Goal: Task Accomplishment & Management: Complete application form

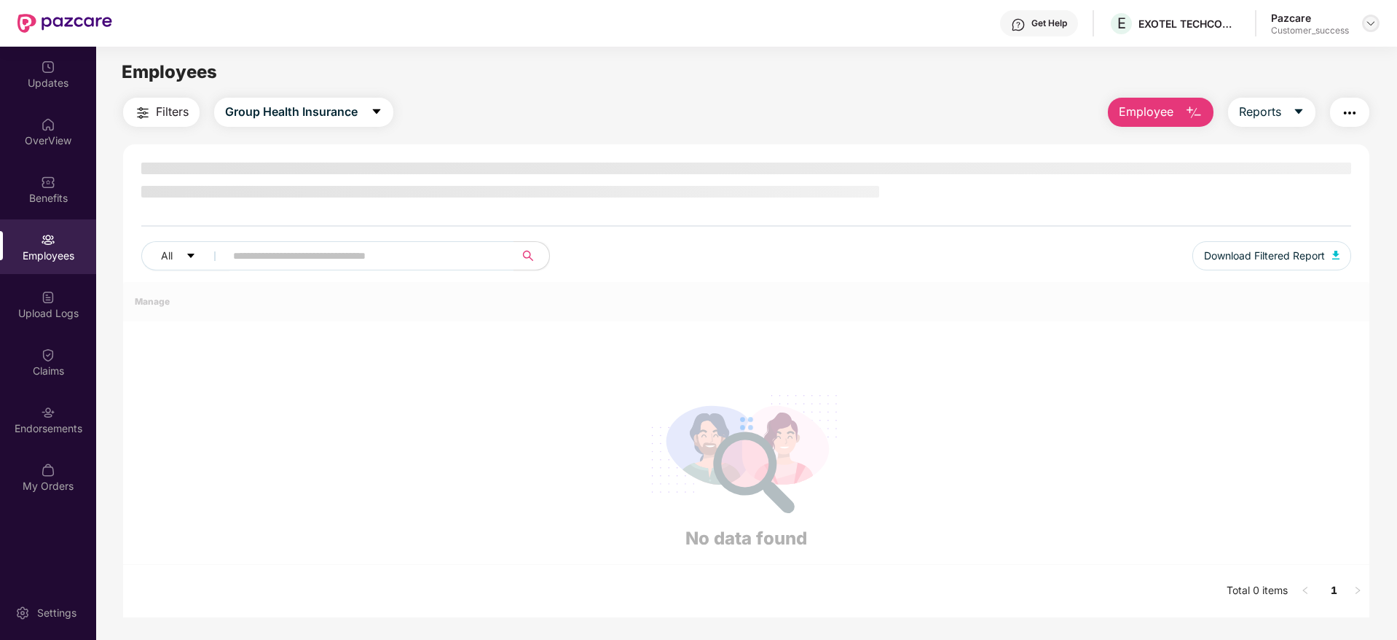
click at [1369, 20] on img at bounding box center [1371, 23] width 12 height 12
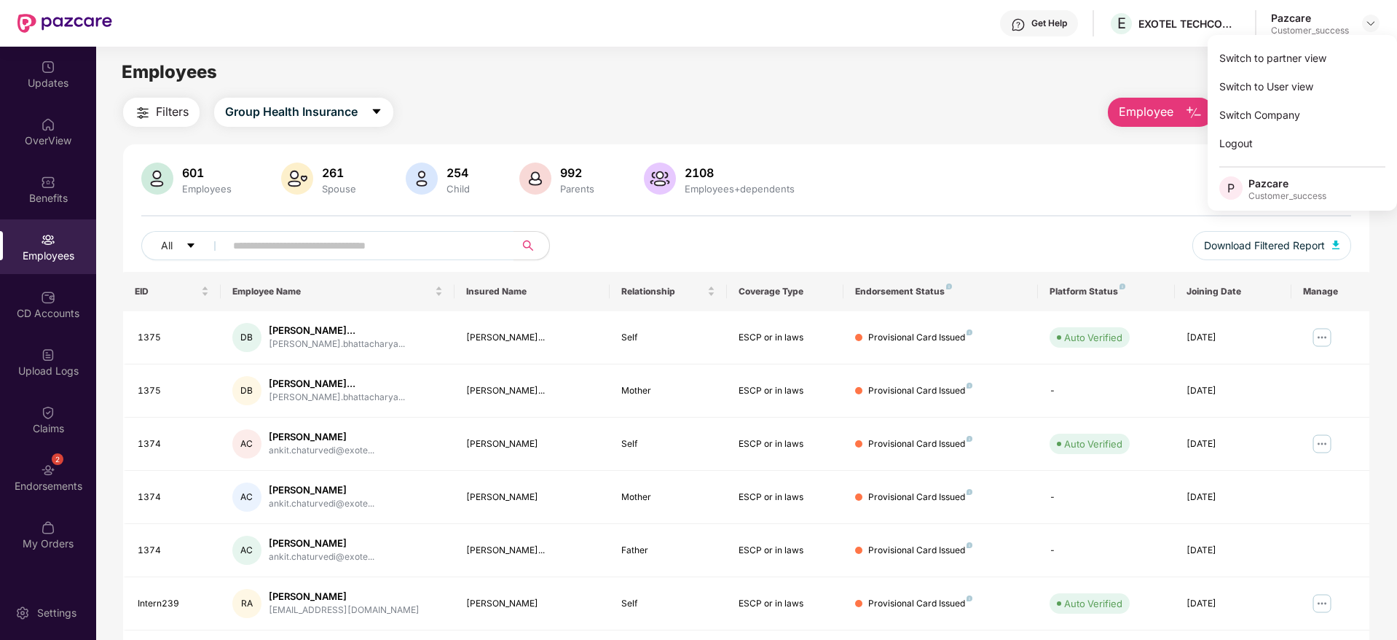
click at [1294, 49] on div "Switch to partner view" at bounding box center [1302, 58] width 189 height 28
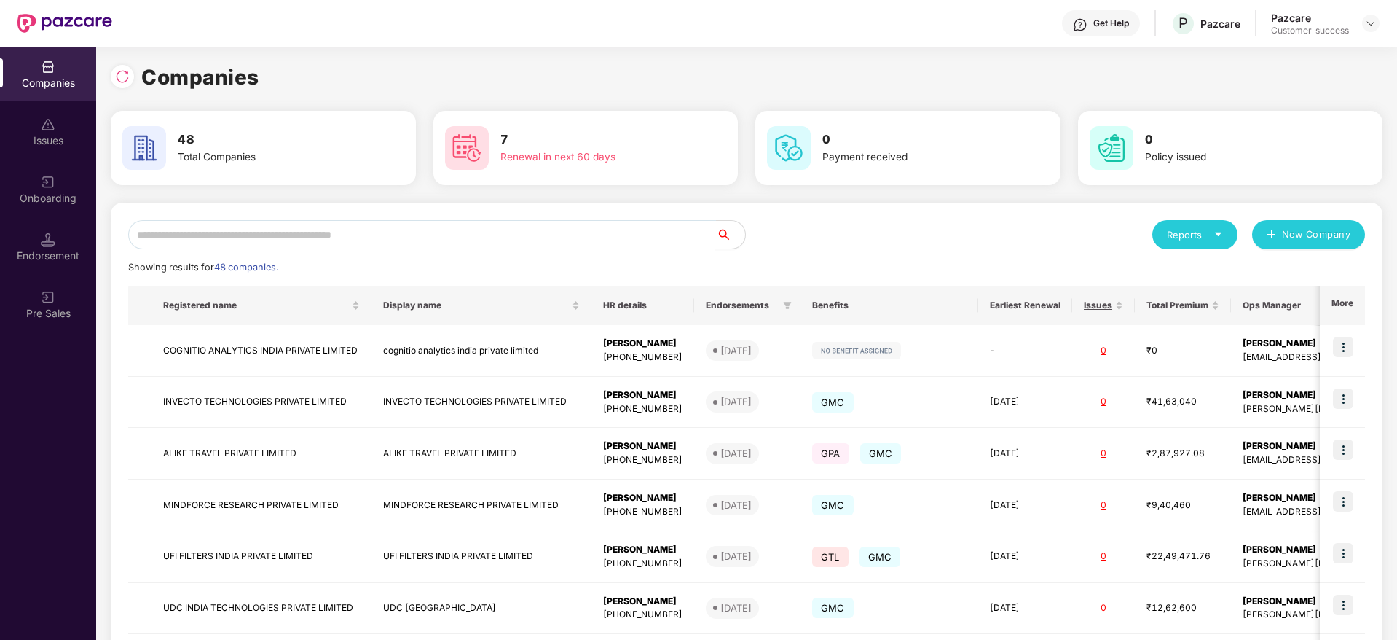
click at [468, 234] on input "text" at bounding box center [422, 234] width 588 height 29
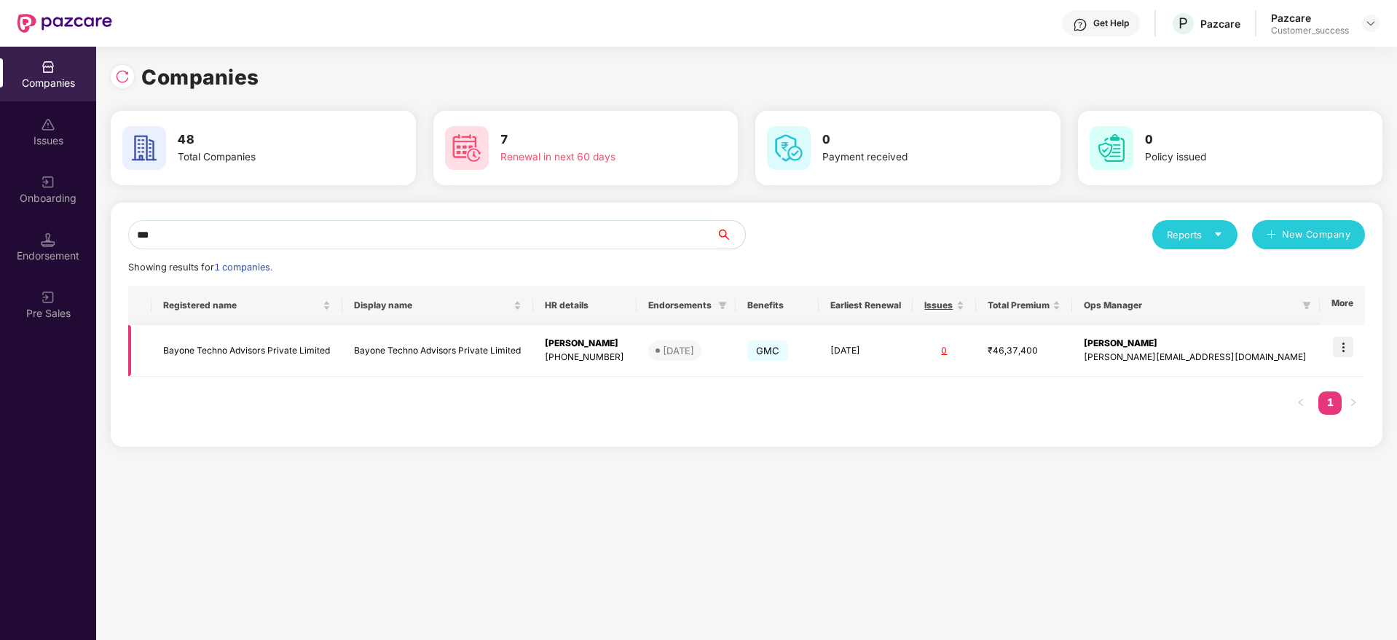
type input "***"
click at [1346, 345] on img at bounding box center [1343, 347] width 20 height 20
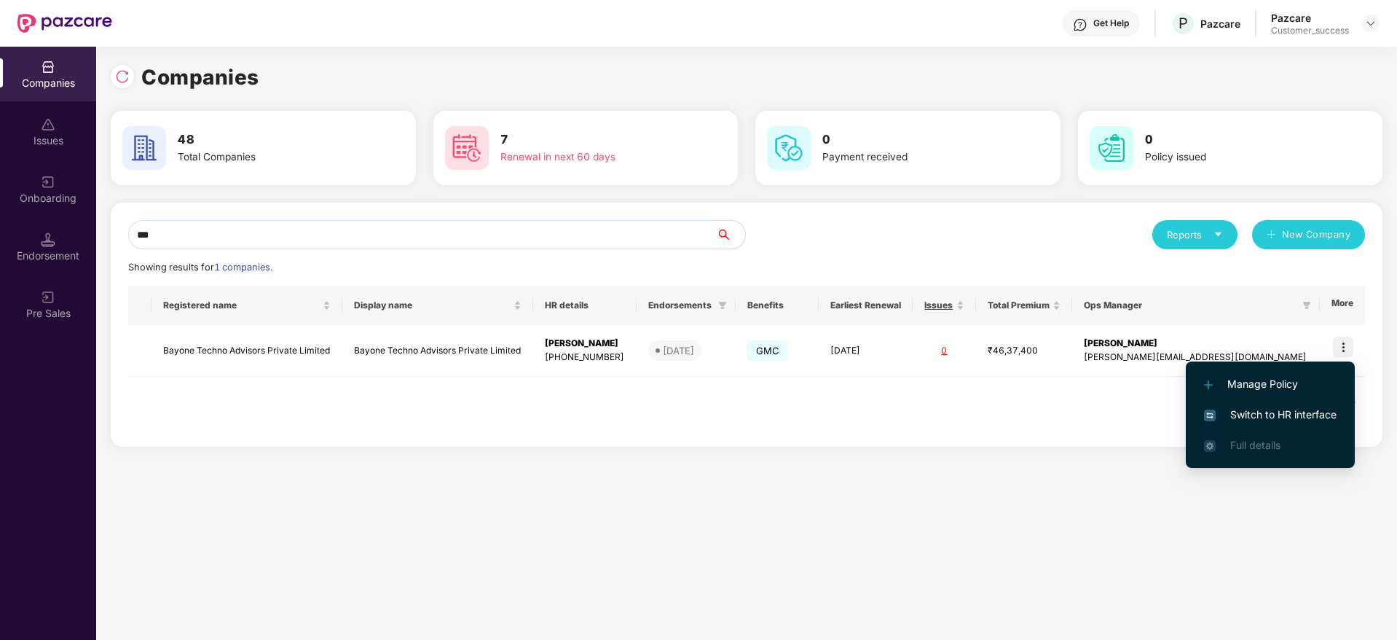
click at [1272, 406] on span "Switch to HR interface" at bounding box center [1270, 414] width 133 height 16
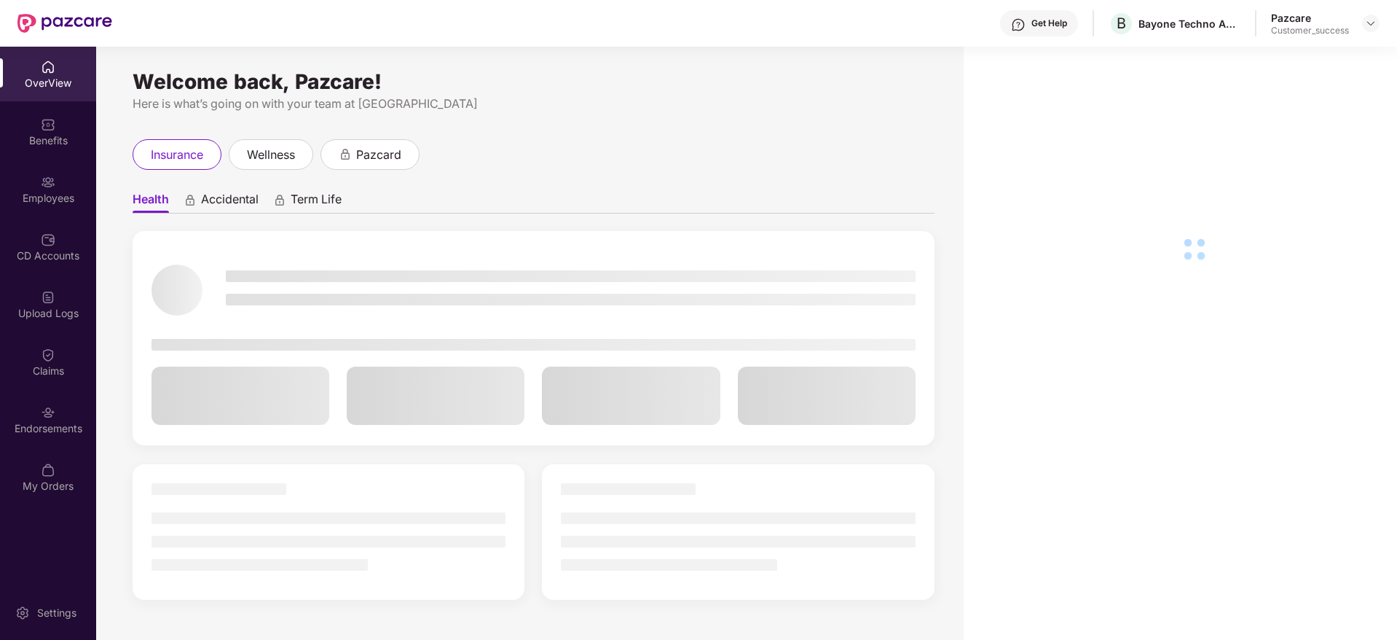
click at [44, 200] on div "Employees" at bounding box center [48, 198] width 96 height 15
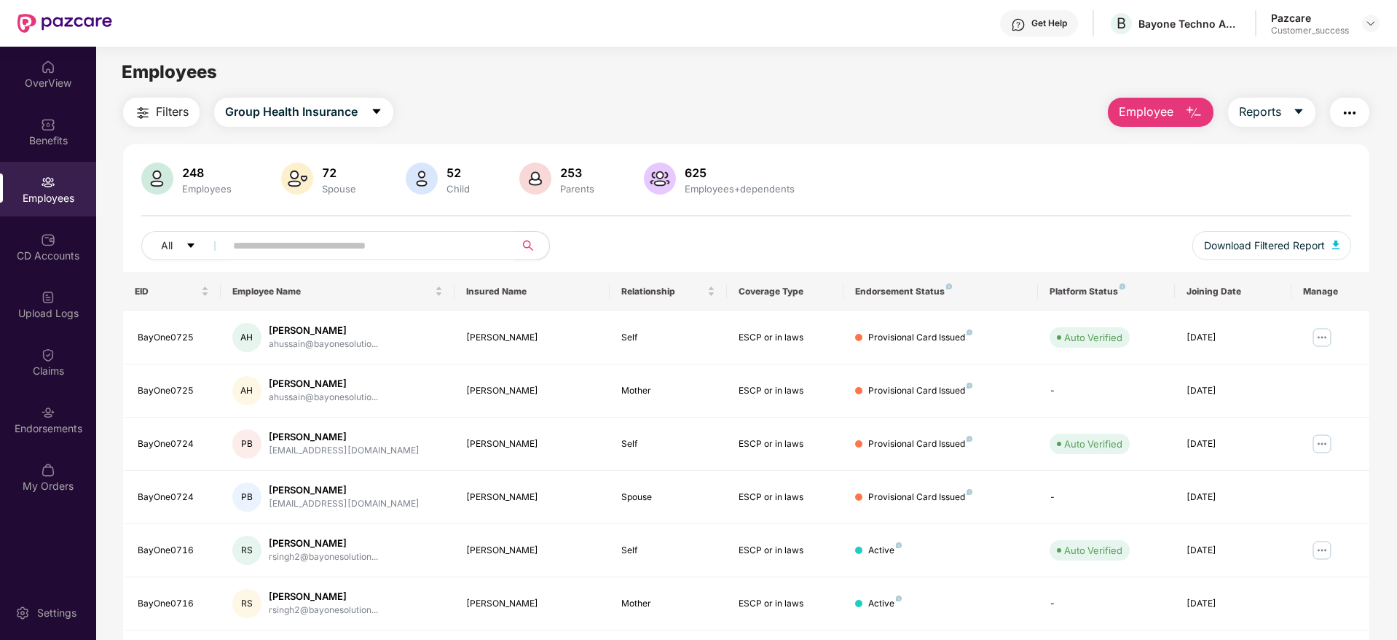
click at [270, 243] on input "text" at bounding box center [364, 246] width 262 height 22
paste input "**********"
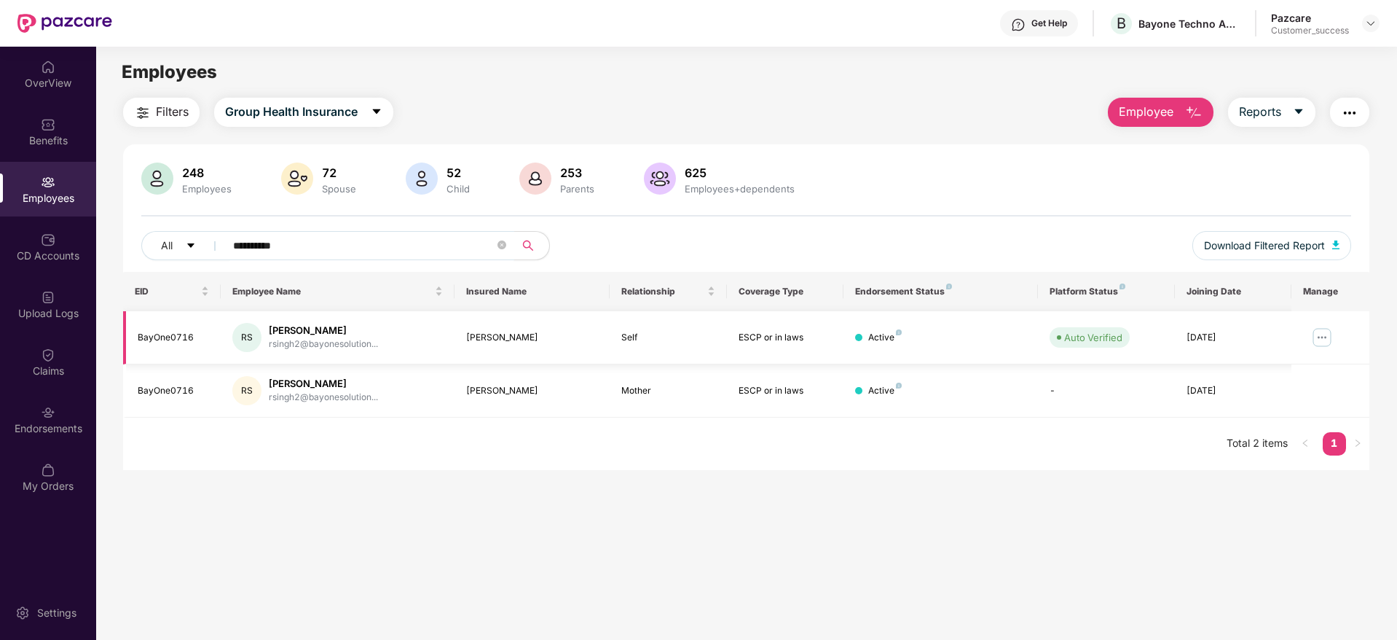
type input "**********"
drag, startPoint x: 1311, startPoint y: 314, endPoint x: 1332, endPoint y: 344, distance: 36.2
click at [1332, 344] on td at bounding box center [1330, 337] width 78 height 53
click at [1332, 344] on img at bounding box center [1321, 337] width 23 height 23
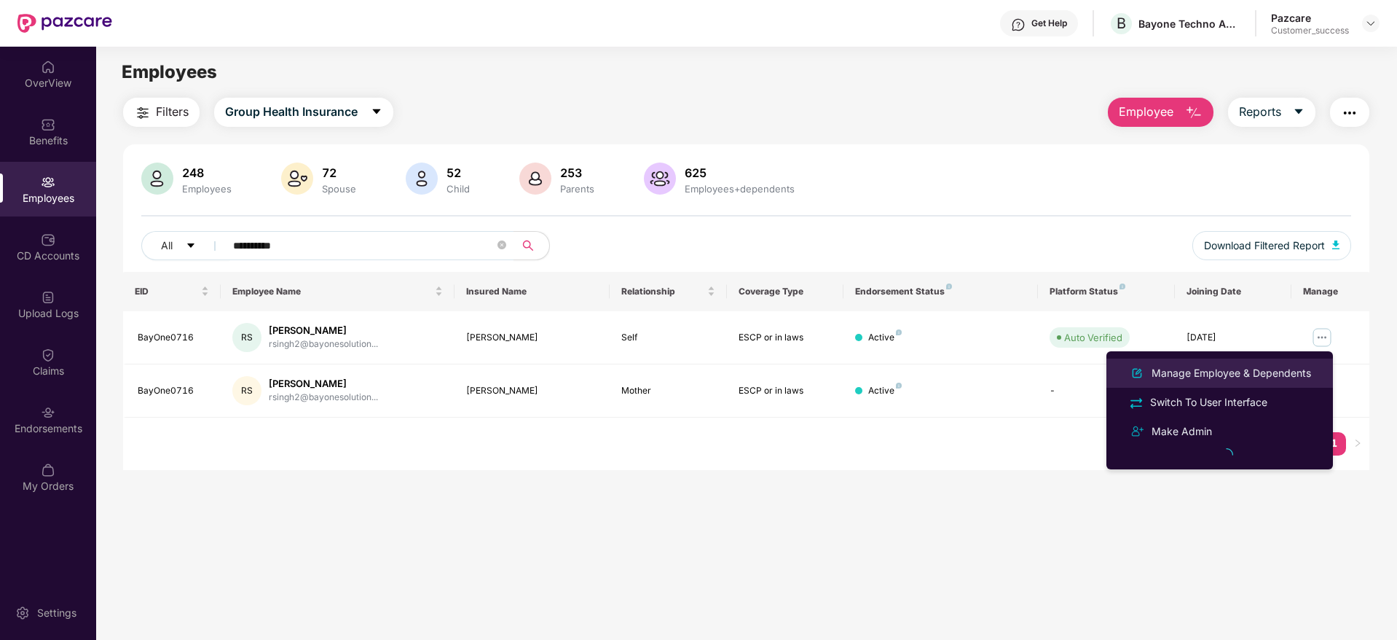
click at [1228, 372] on div "Manage Employee & Dependents" at bounding box center [1231, 373] width 165 height 16
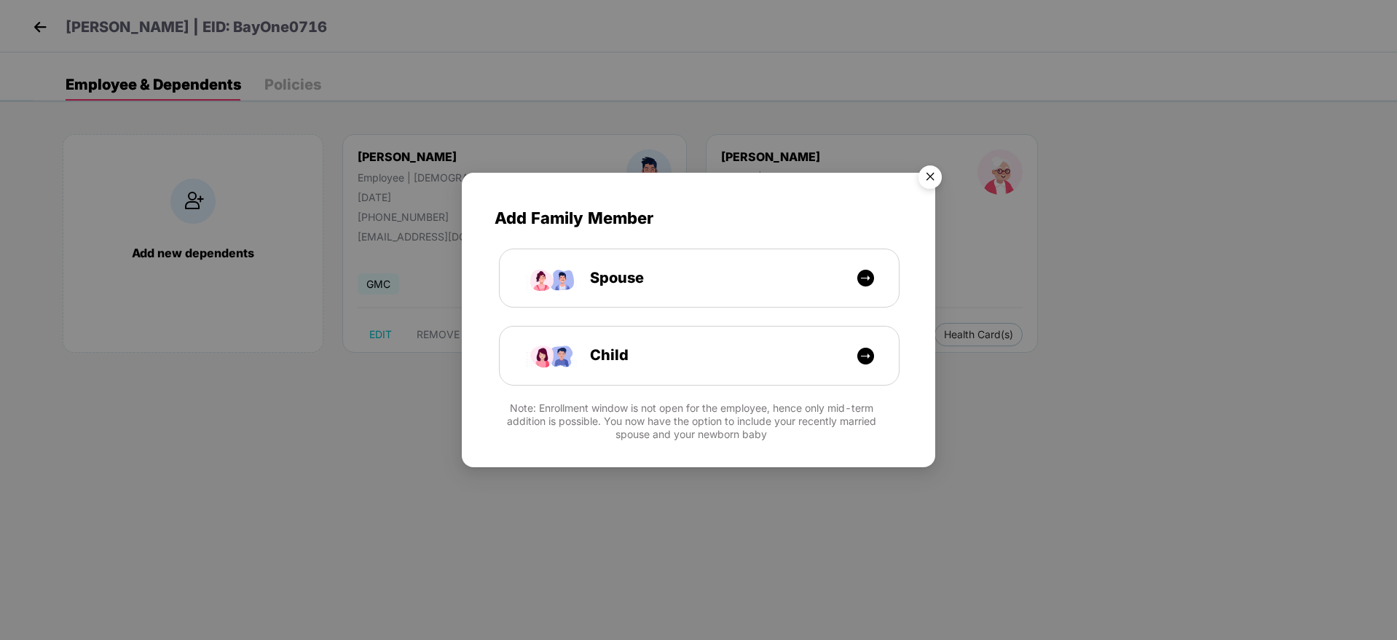
click at [932, 174] on img "Close" at bounding box center [930, 179] width 41 height 41
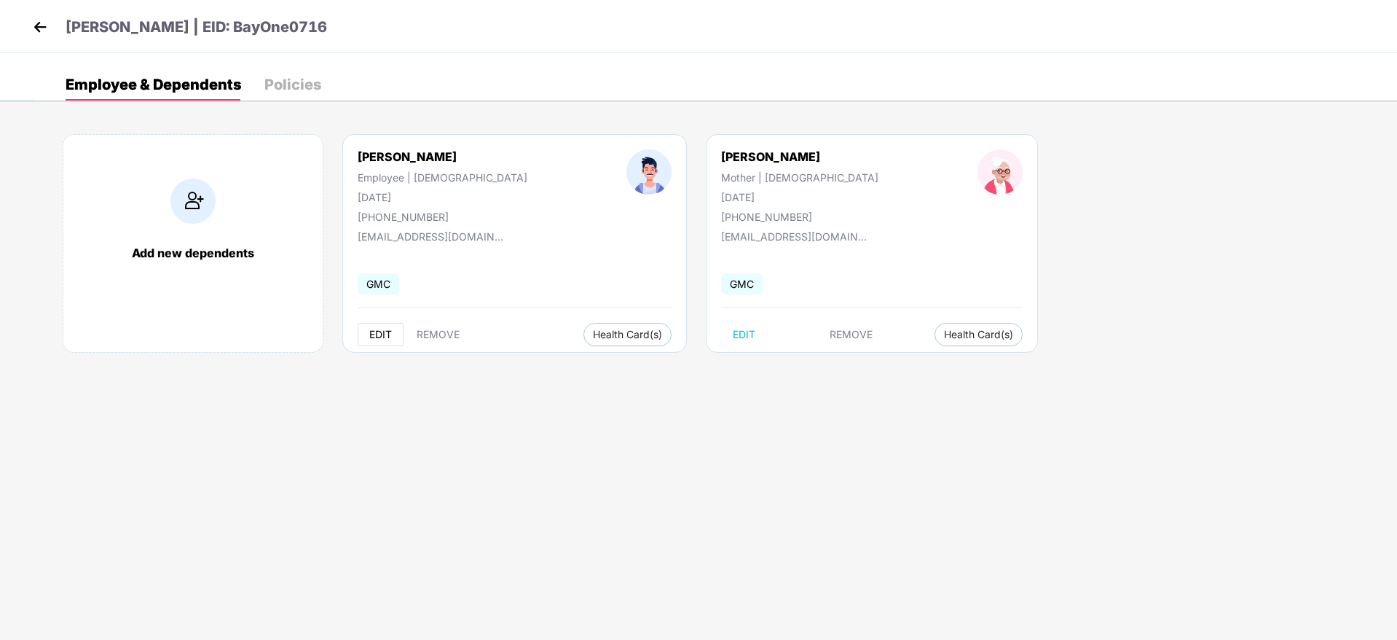
click at [380, 331] on span "EDIT" at bounding box center [380, 335] width 23 height 12
select select "****"
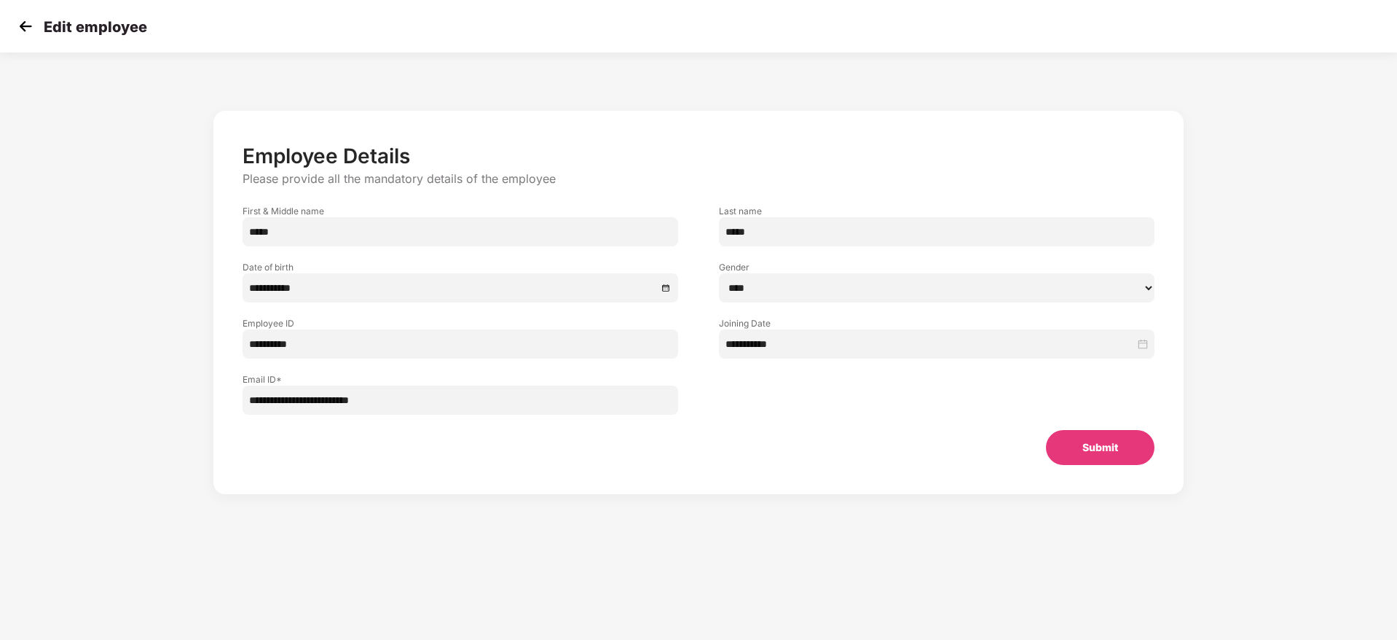
click at [294, 234] on input "*****" at bounding box center [461, 231] width 436 height 29
type input "*"
paste input "******"
type input "******"
click at [1087, 441] on button "Submit" at bounding box center [1100, 447] width 109 height 35
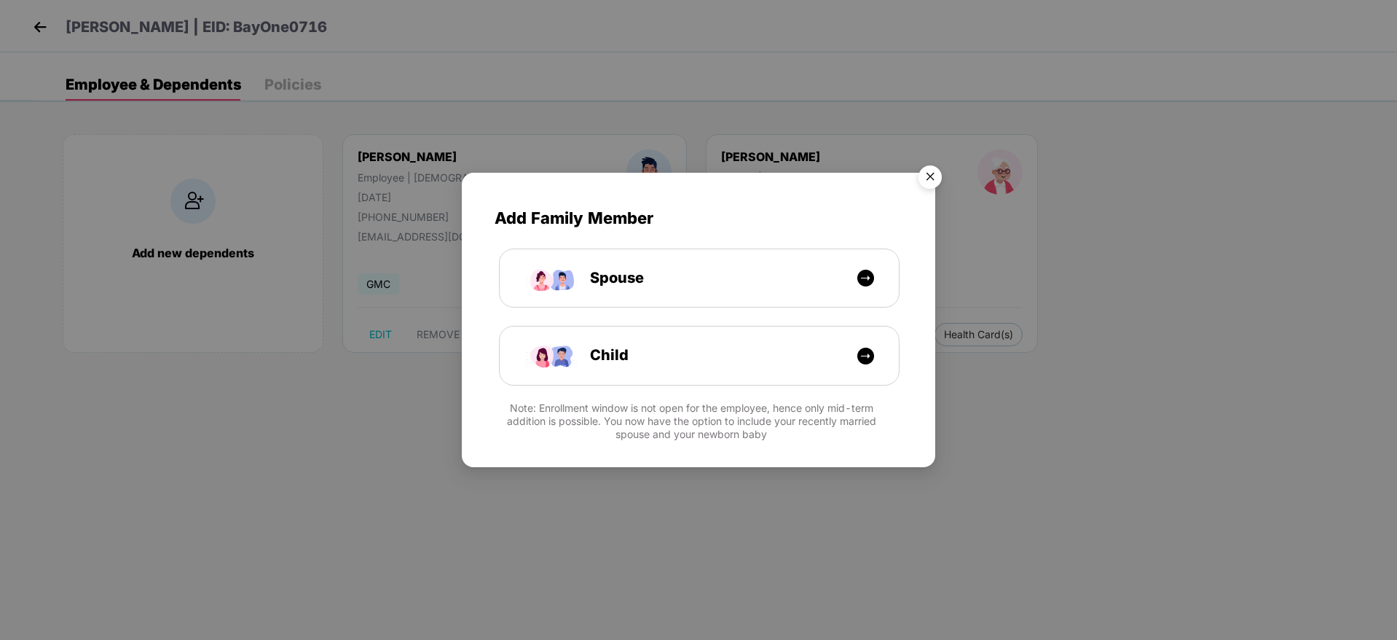
click at [925, 175] on img "Close" at bounding box center [930, 179] width 41 height 41
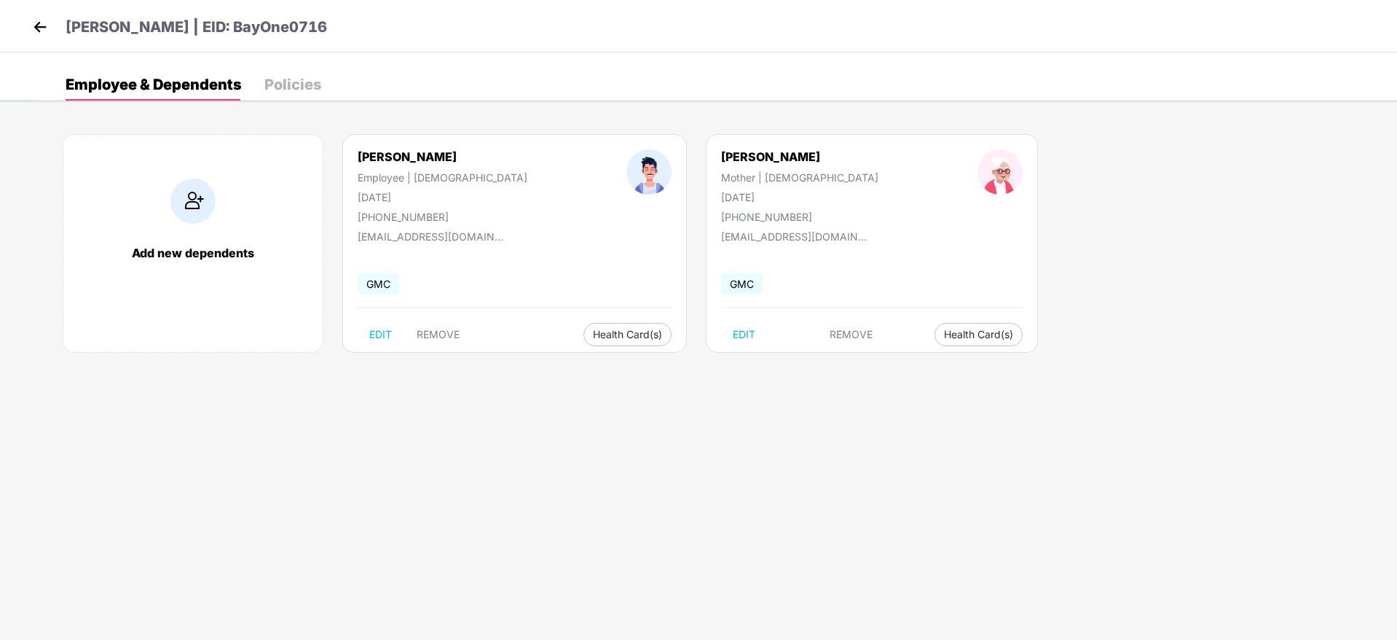
click at [27, 17] on div "[PERSON_NAME] | EID: BayOne0716" at bounding box center [698, 26] width 1397 height 52
click at [31, 20] on img at bounding box center [40, 27] width 22 height 22
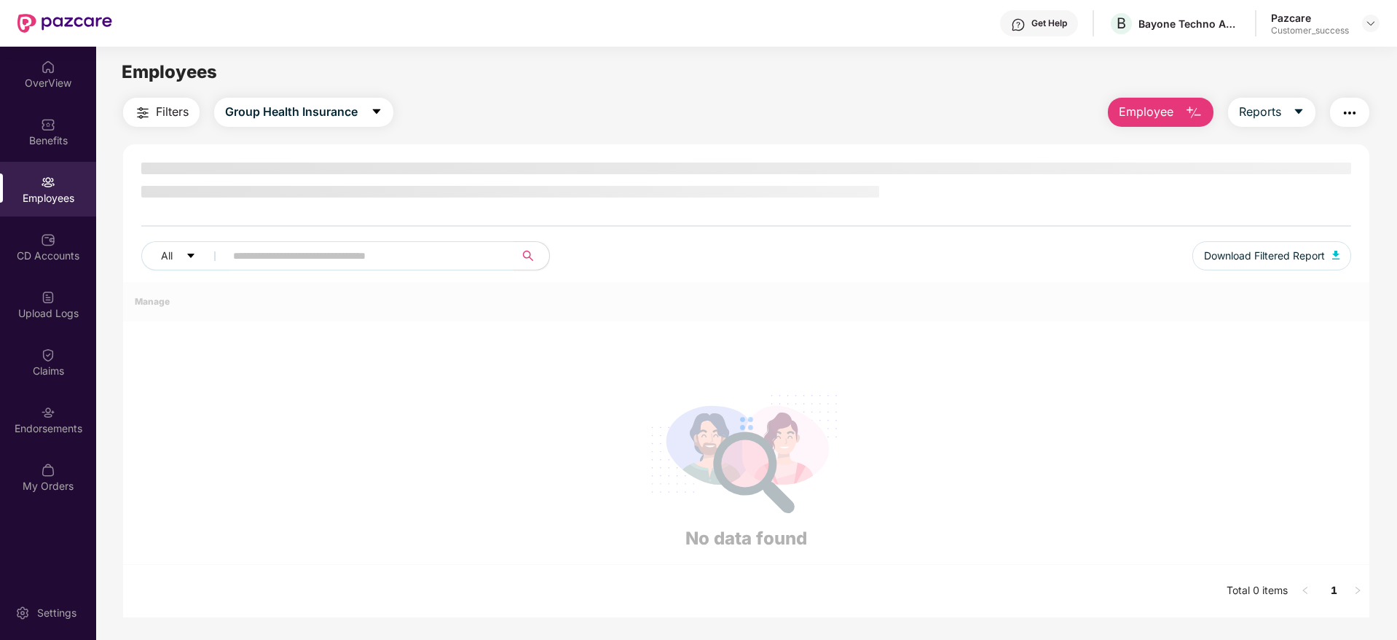
click at [48, 412] on img at bounding box center [48, 412] width 15 height 15
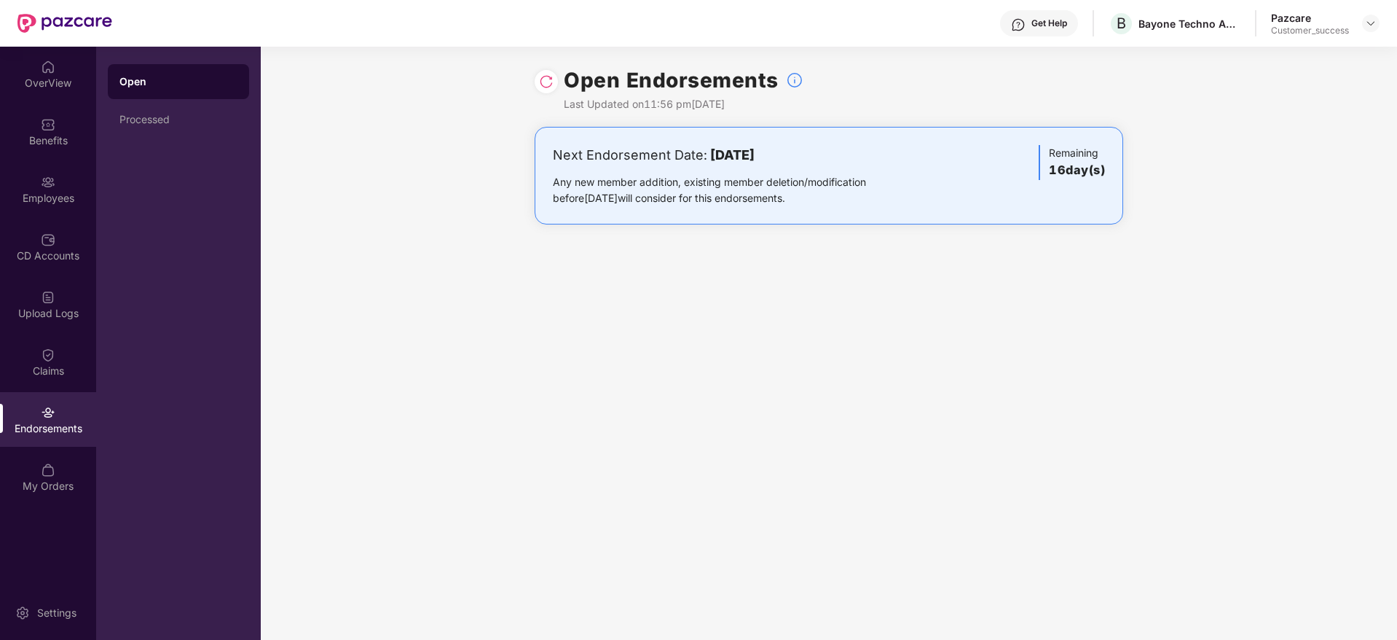
click at [550, 85] on img at bounding box center [546, 81] width 15 height 15
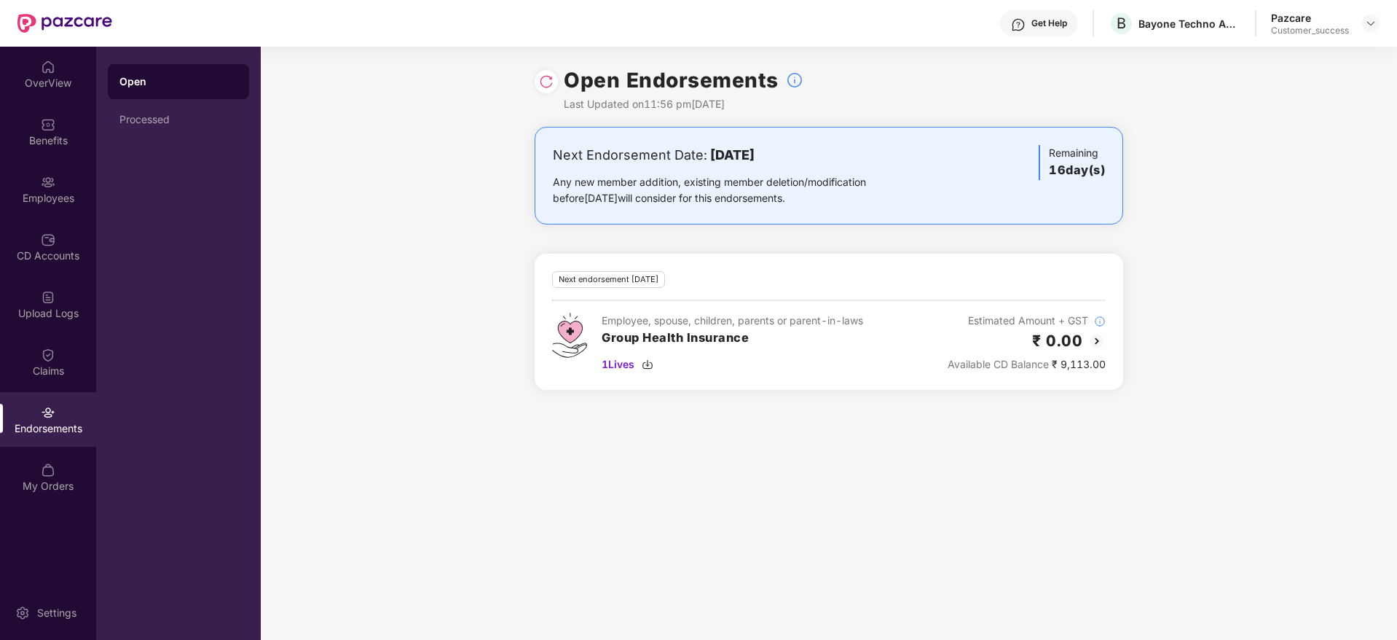
click at [553, 82] on img at bounding box center [546, 81] width 15 height 15
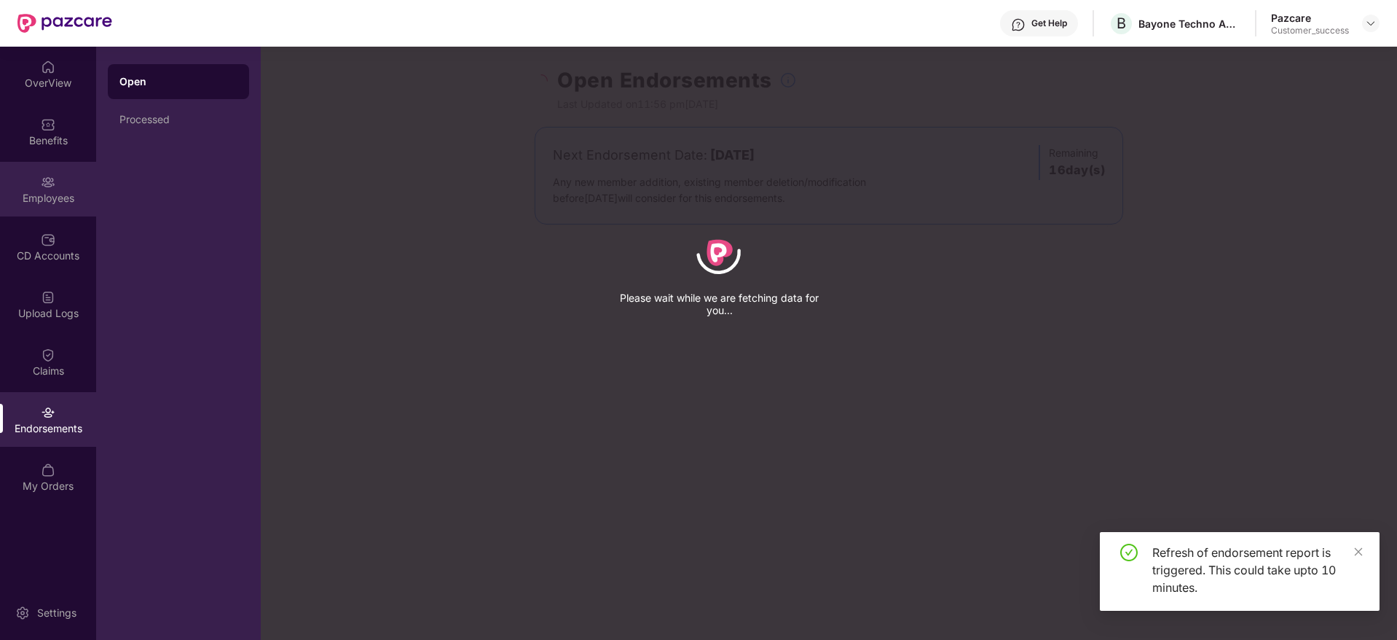
click at [50, 189] on div "Employees" at bounding box center [48, 189] width 96 height 55
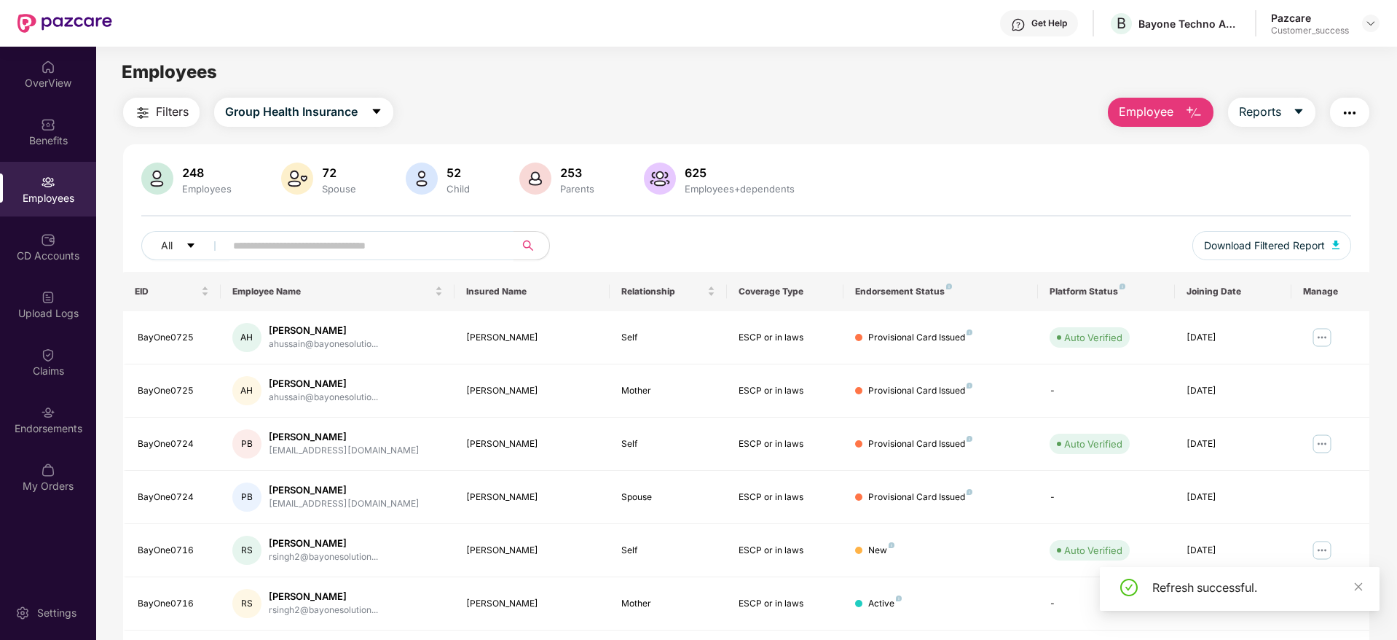
click at [180, 114] on span "Filters" at bounding box center [172, 112] width 33 height 18
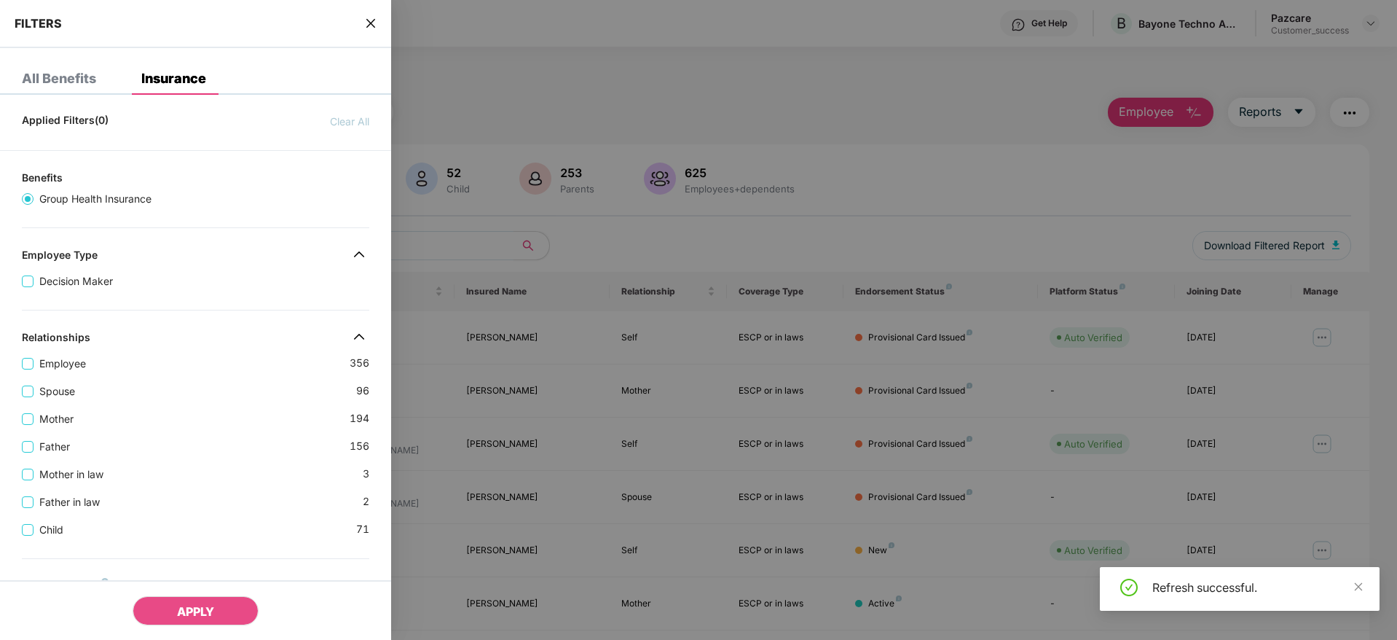
click at [267, 399] on div "Mother 194" at bounding box center [195, 413] width 347 height 28
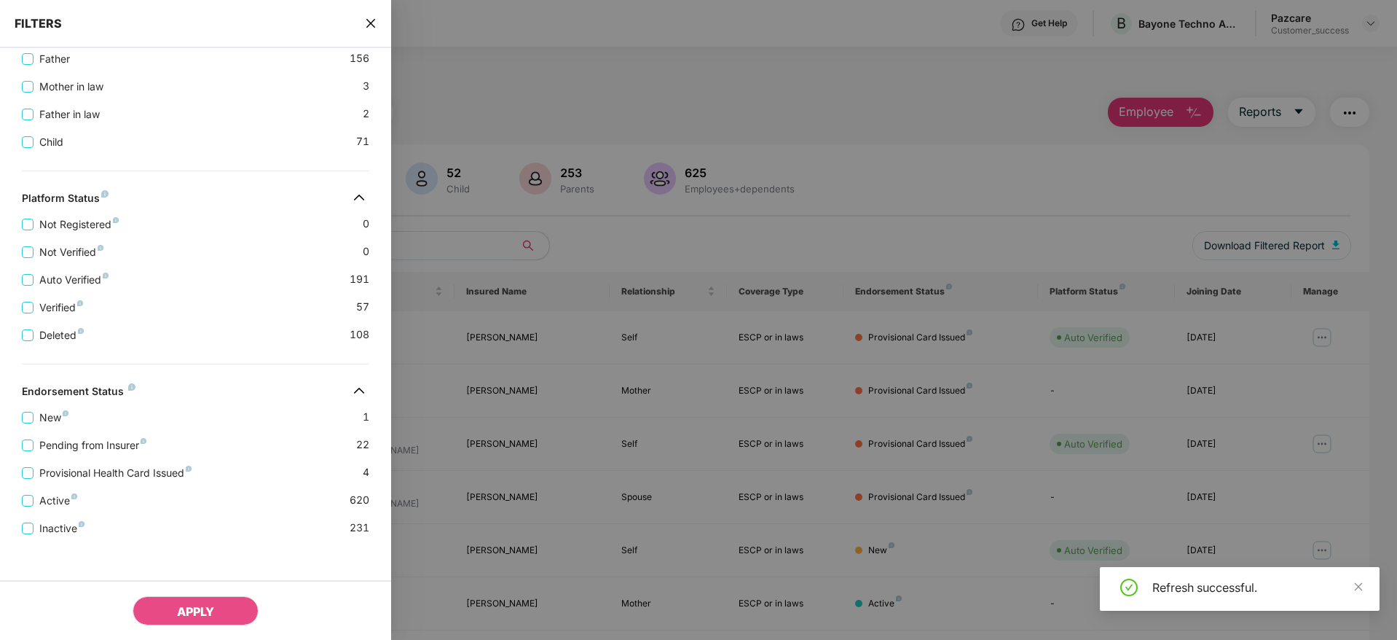
scroll to position [393, 0]
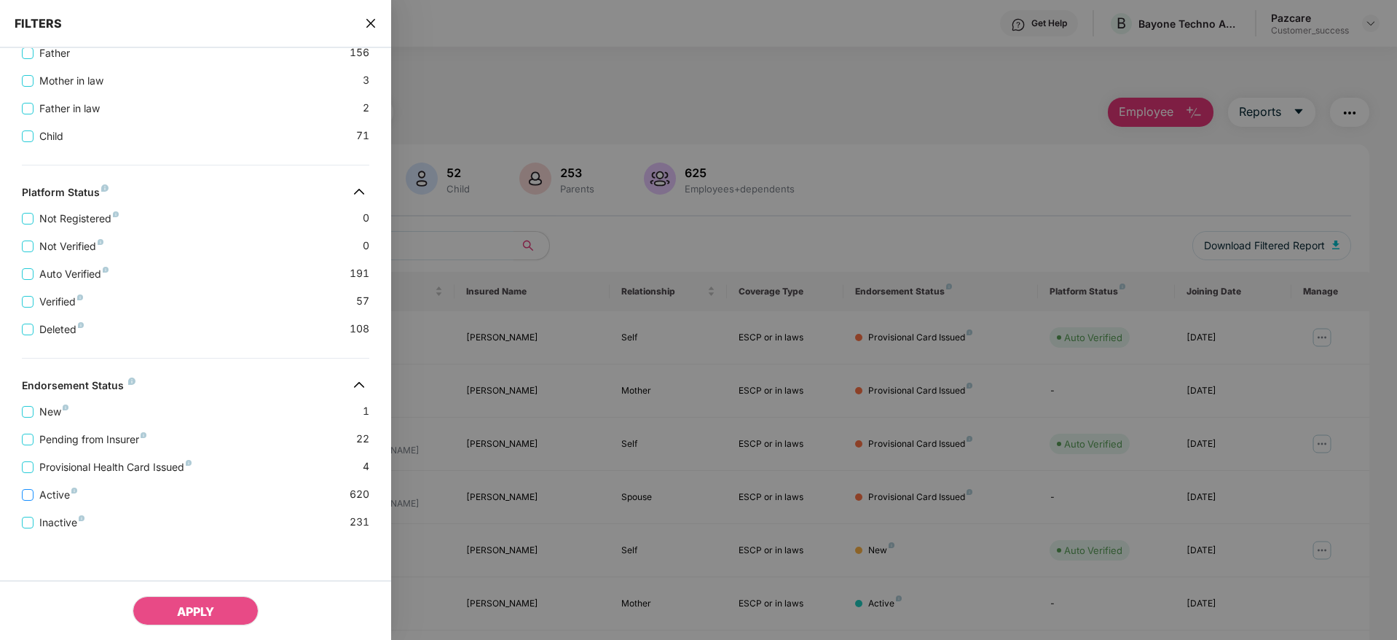
click at [69, 496] on span "Active" at bounding box center [59, 495] width 50 height 16
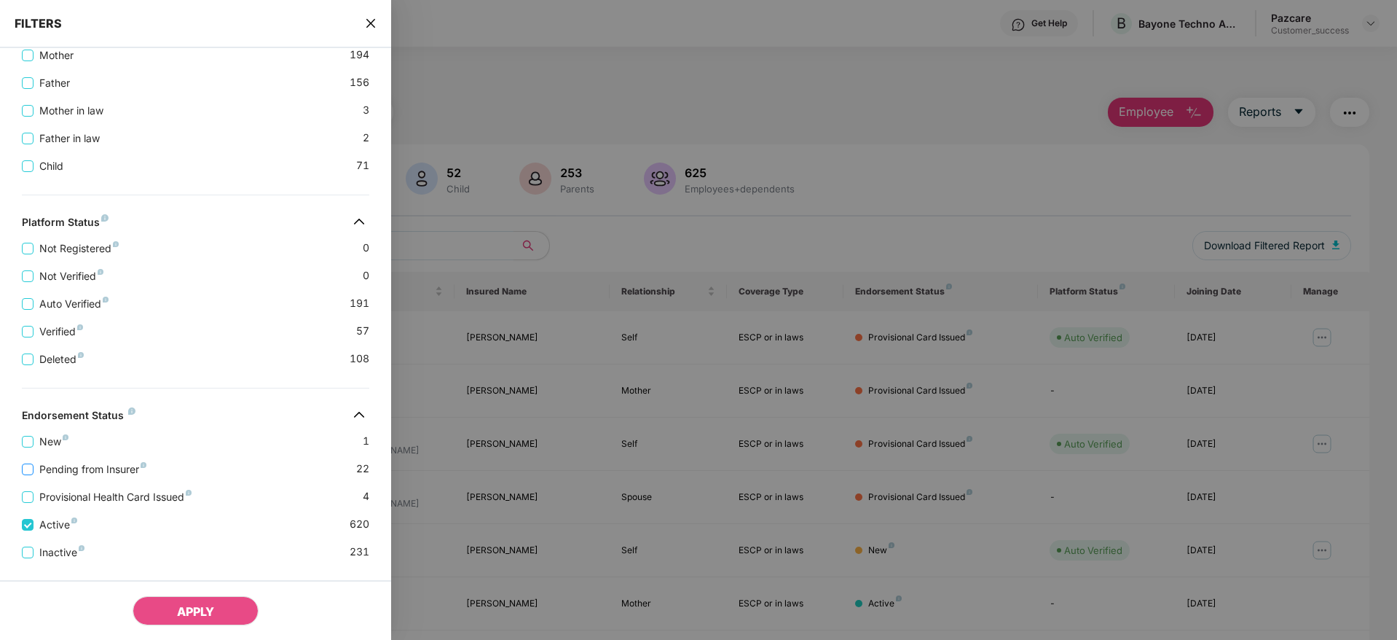
click at [72, 473] on span "Pending from Insurer" at bounding box center [93, 469] width 119 height 16
click at [76, 500] on span "Provisional Health Card Issued" at bounding box center [116, 497] width 164 height 16
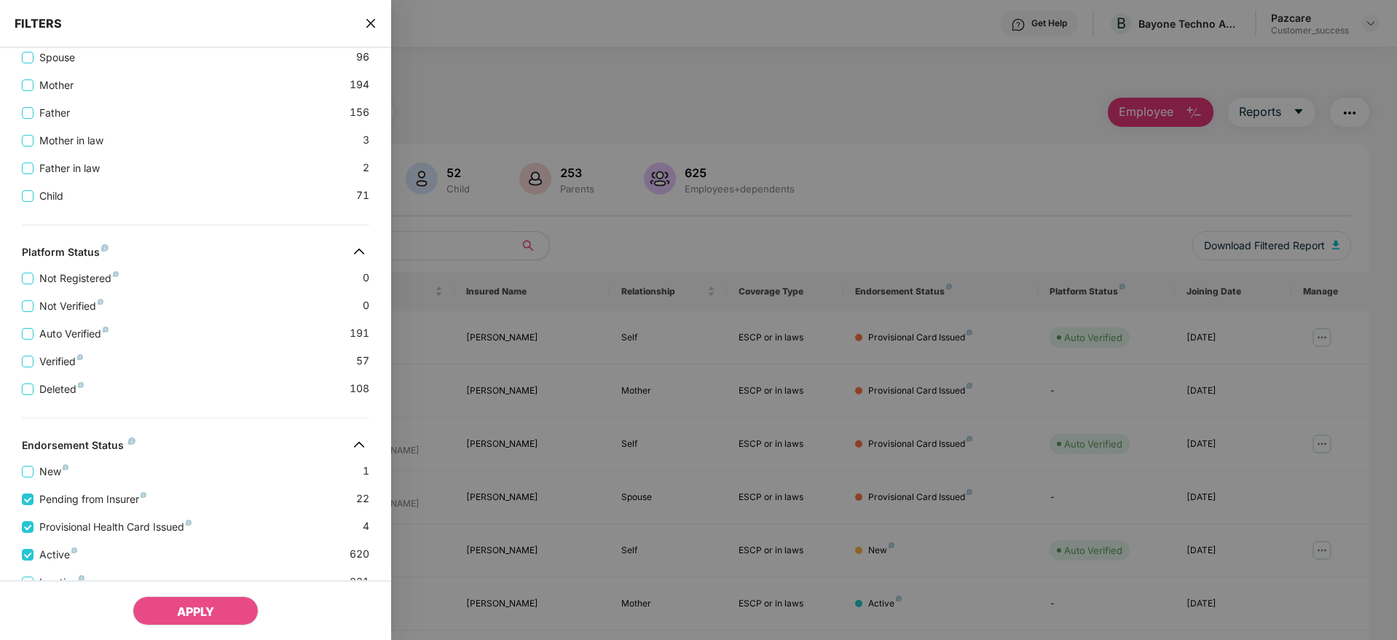
click at [229, 463] on div "New 1" at bounding box center [195, 466] width 347 height 28
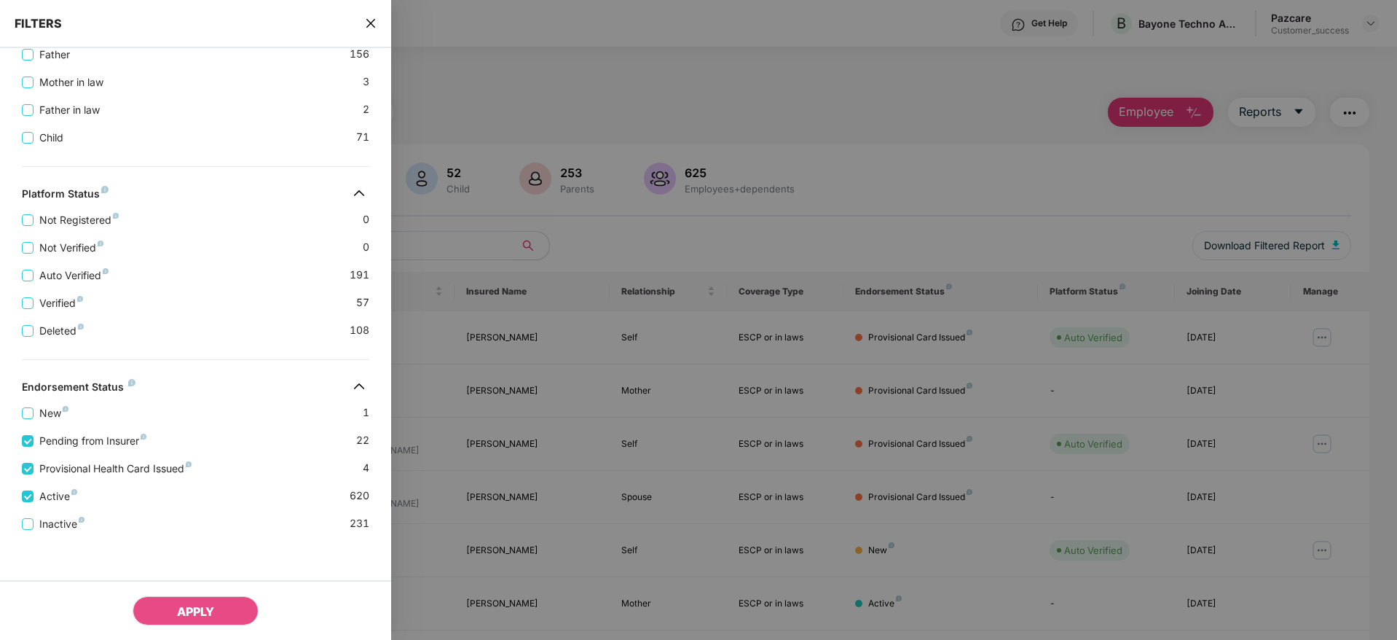
scroll to position [453, 0]
click at [50, 466] on span "Provisional Health Card Issued" at bounding box center [116, 467] width 164 height 16
click at [34, 496] on span "Active" at bounding box center [59, 495] width 50 height 16
click at [195, 604] on span "APPLY" at bounding box center [195, 611] width 37 height 15
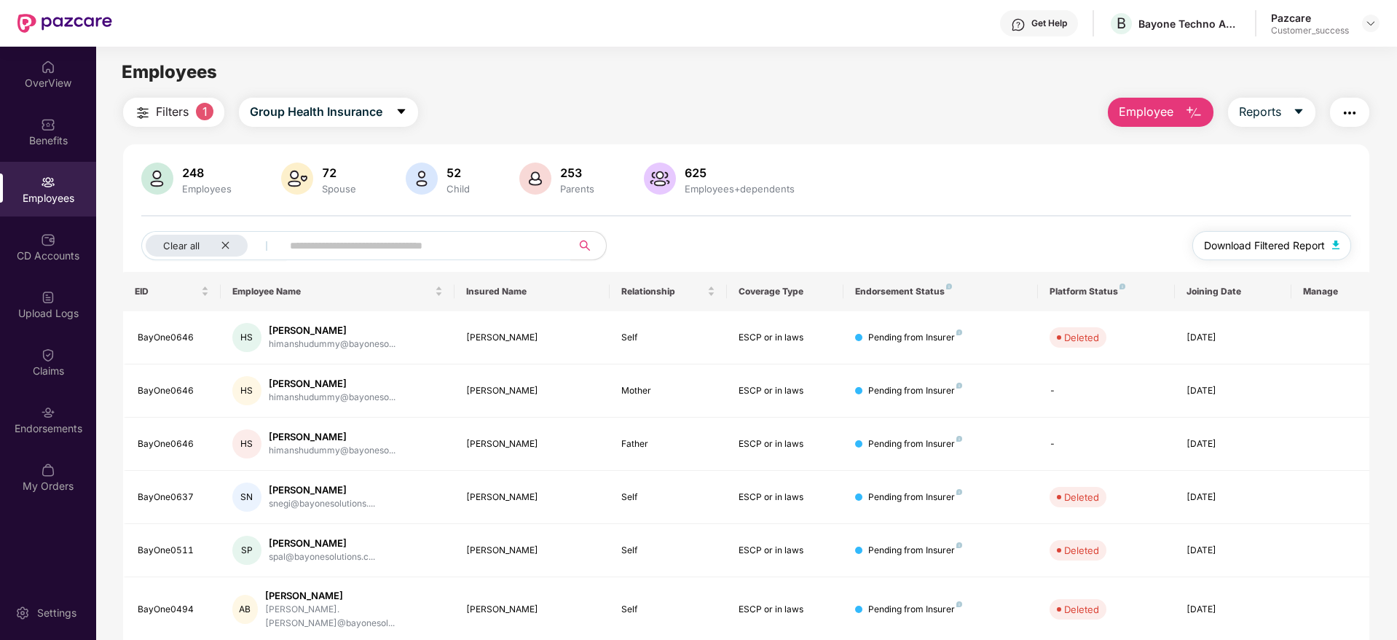
click at [1266, 245] on span "Download Filtered Report" at bounding box center [1264, 245] width 121 height 16
click at [184, 123] on button "Filters 1" at bounding box center [173, 112] width 101 height 29
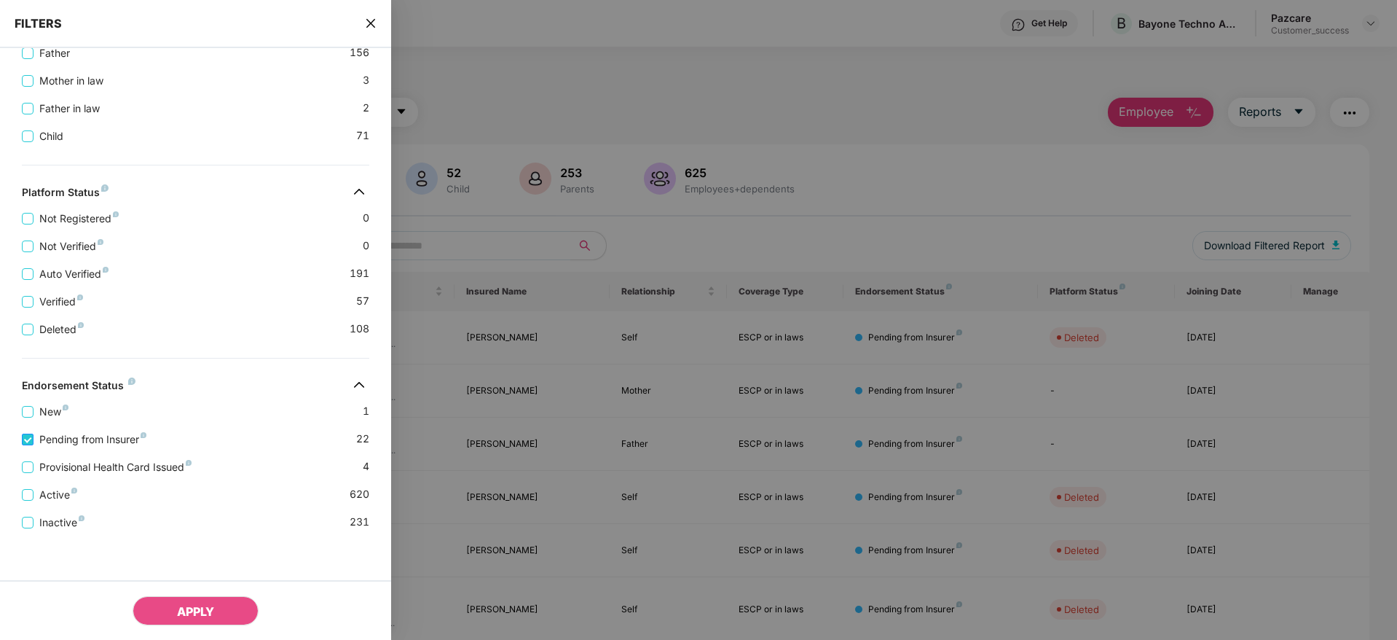
click at [71, 438] on span "Pending from Insurer" at bounding box center [93, 439] width 119 height 16
click at [37, 420] on div "Pending from Insurer 22" at bounding box center [195, 434] width 347 height 28
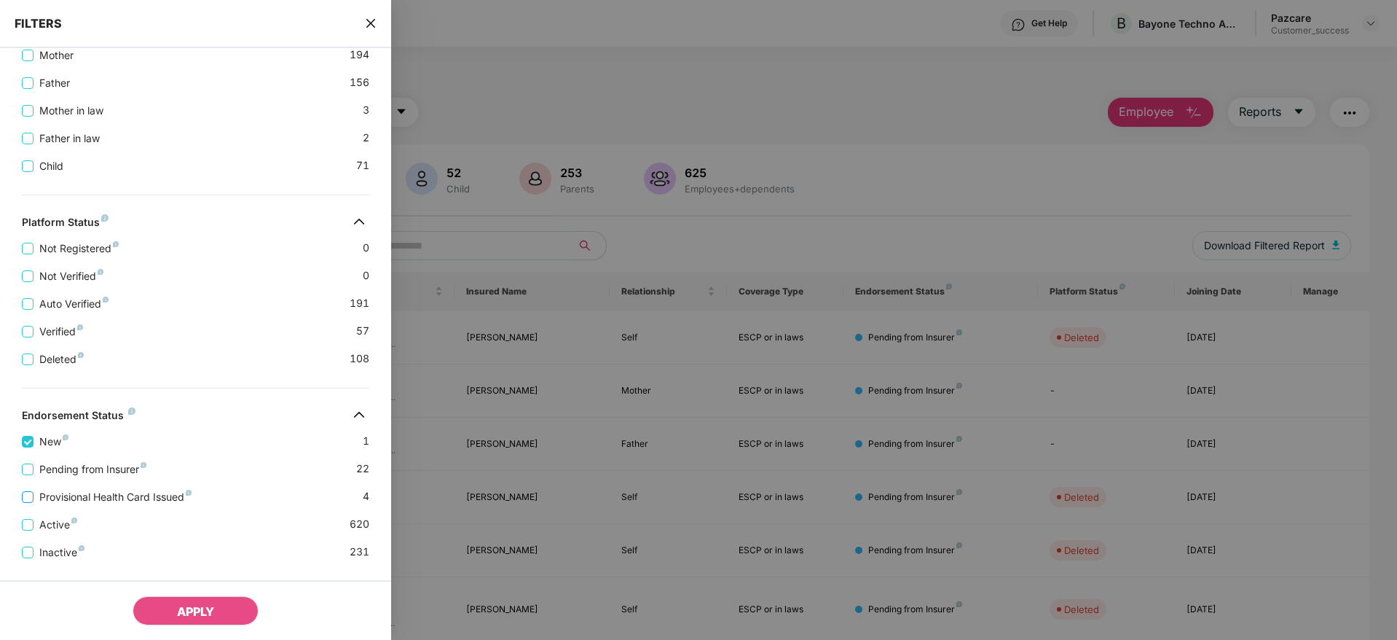
click at [63, 495] on span "Provisional Health Card Issued" at bounding box center [116, 497] width 164 height 16
click at [54, 523] on span "Active" at bounding box center [59, 524] width 50 height 16
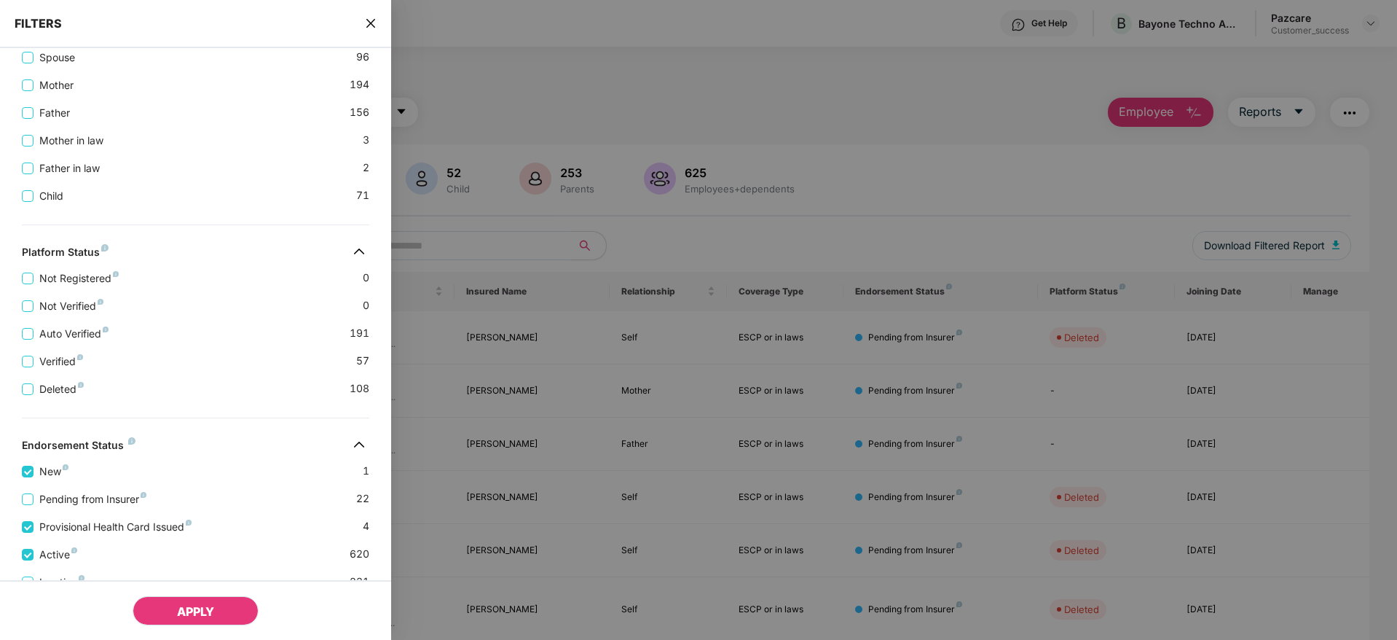
click at [173, 607] on button "APPLY" at bounding box center [196, 610] width 126 height 29
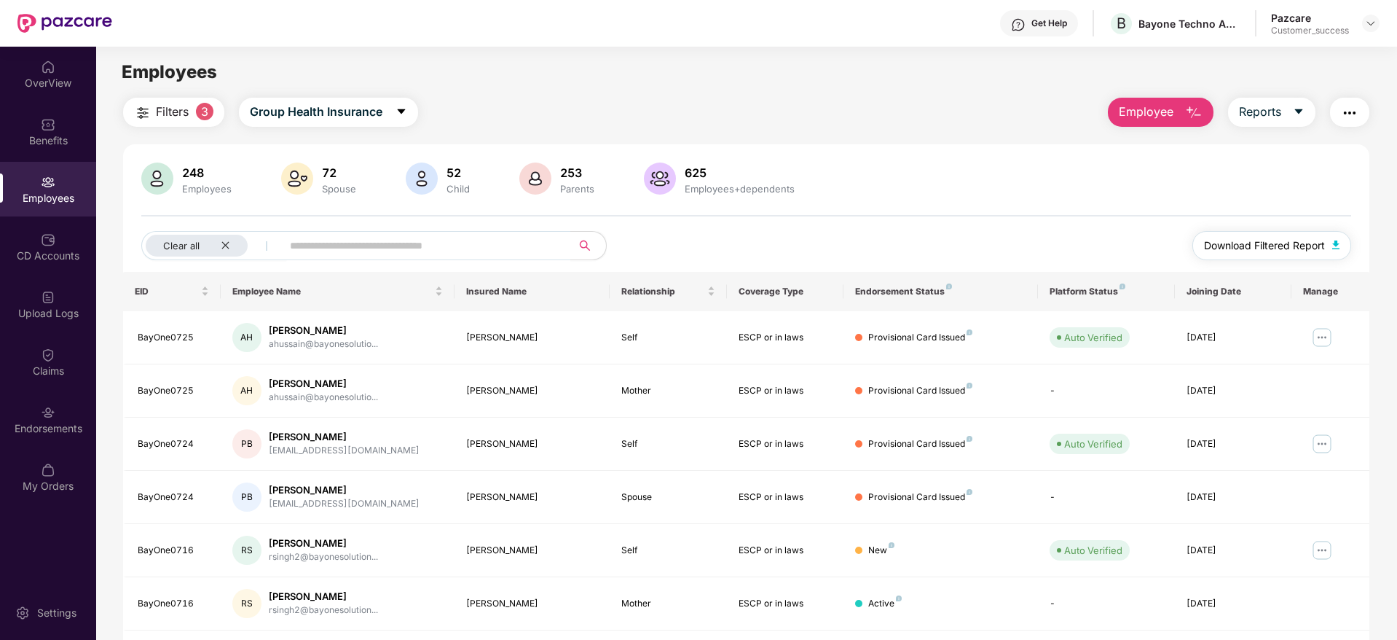
click at [1254, 244] on span "Download Filtered Report" at bounding box center [1264, 245] width 121 height 16
click at [227, 243] on icon "close" at bounding box center [224, 245] width 7 height 7
click at [1153, 119] on span "Employee" at bounding box center [1146, 112] width 55 height 18
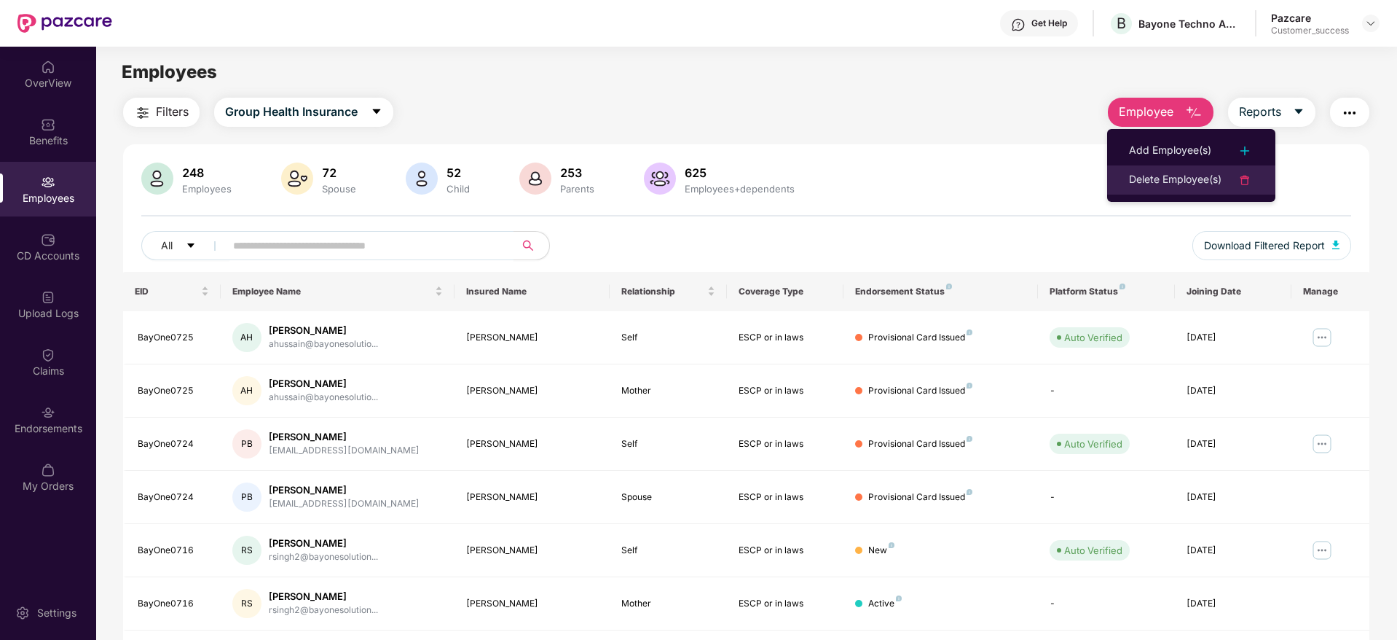
click at [1179, 174] on div "Delete Employee(s)" at bounding box center [1175, 179] width 93 height 17
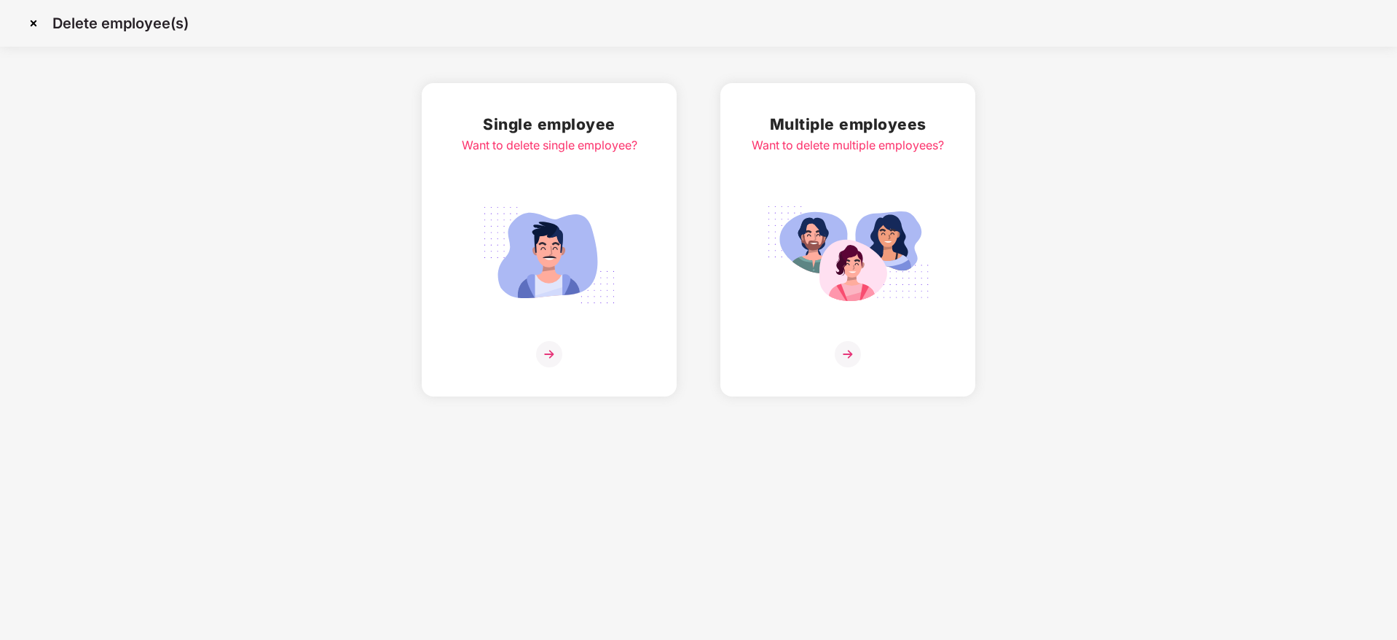
click at [843, 359] on img at bounding box center [848, 354] width 26 height 26
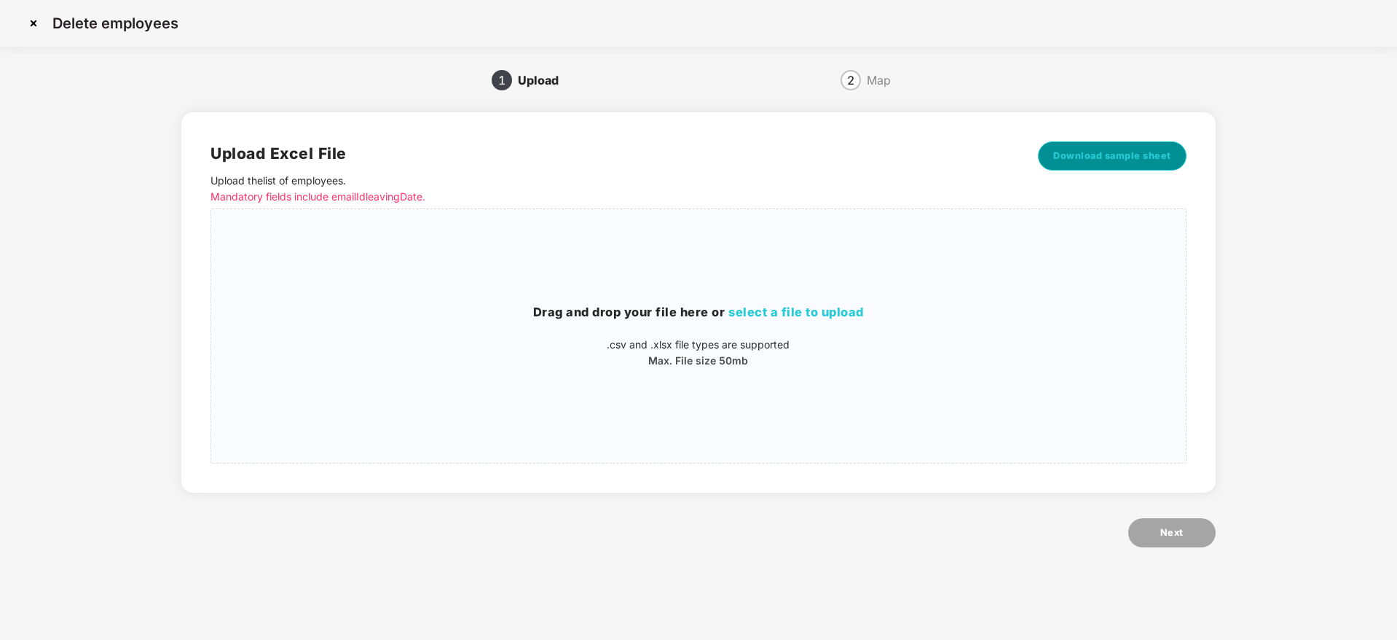
click at [1080, 150] on span "Download sample sheet" at bounding box center [1112, 156] width 118 height 15
click at [781, 304] on span "select a file to upload" at bounding box center [795, 311] width 135 height 15
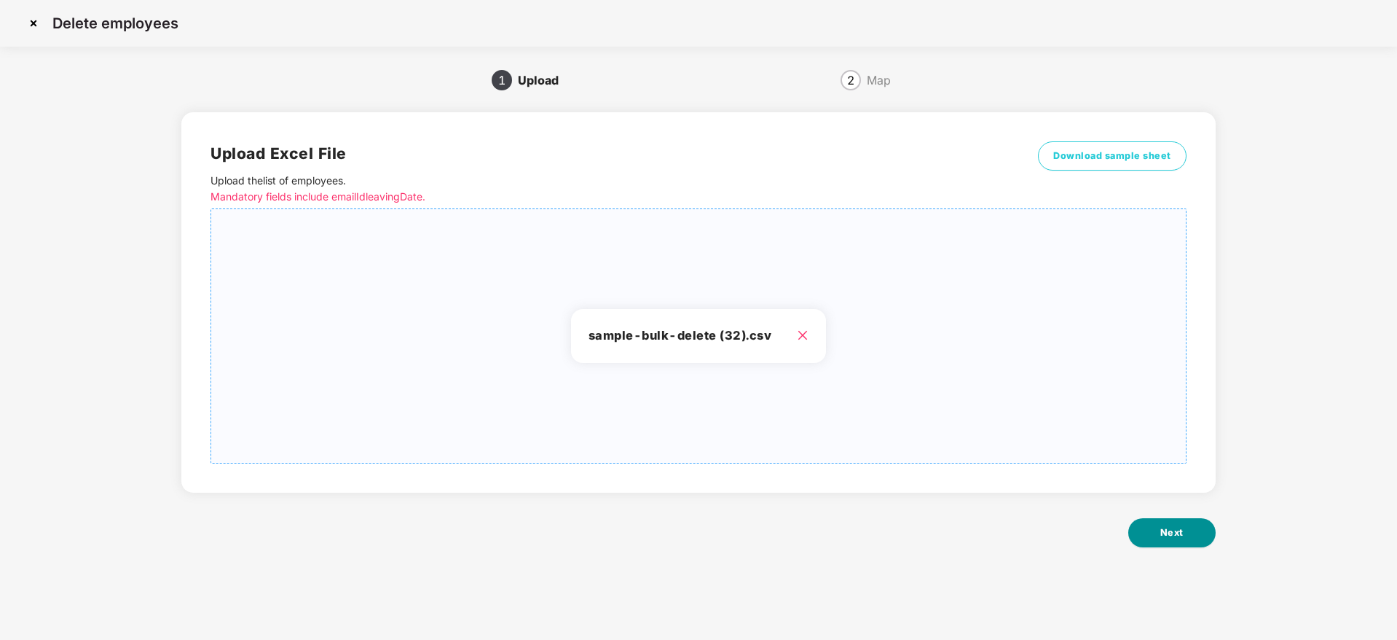
click at [1157, 534] on button "Next" at bounding box center [1171, 532] width 87 height 29
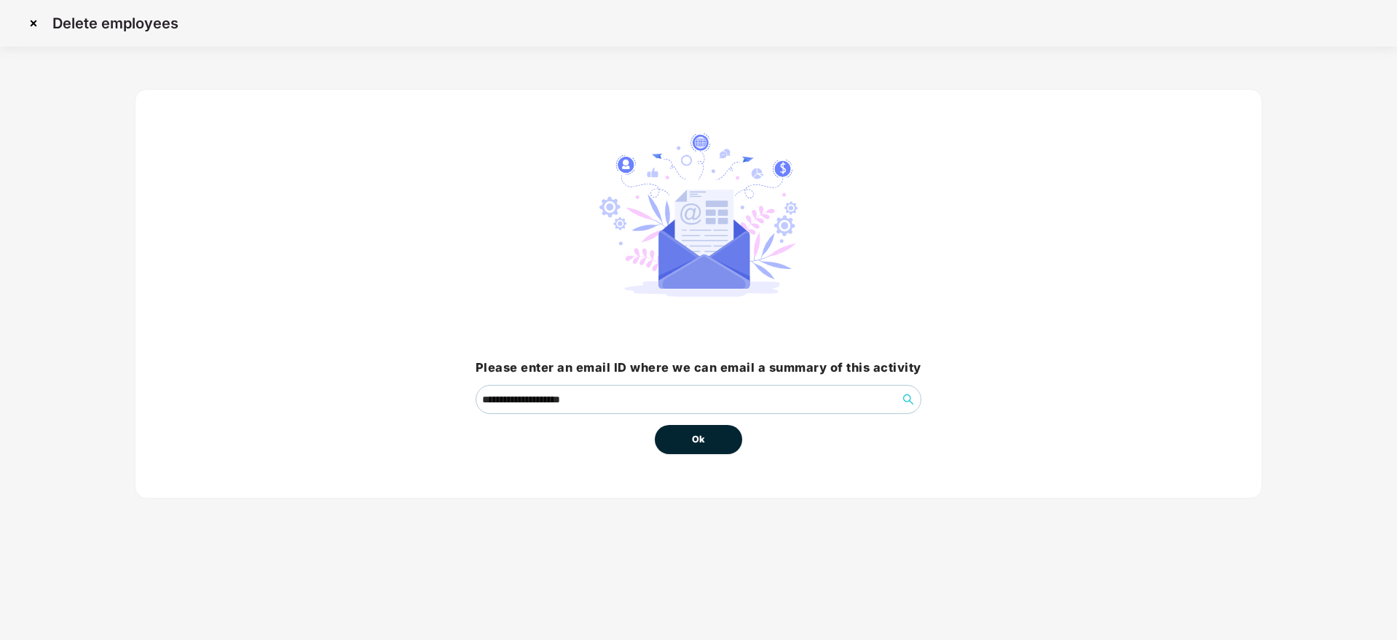
click at [689, 448] on button "Ok" at bounding box center [698, 439] width 87 height 29
click at [686, 443] on button "Ok" at bounding box center [698, 439] width 87 height 29
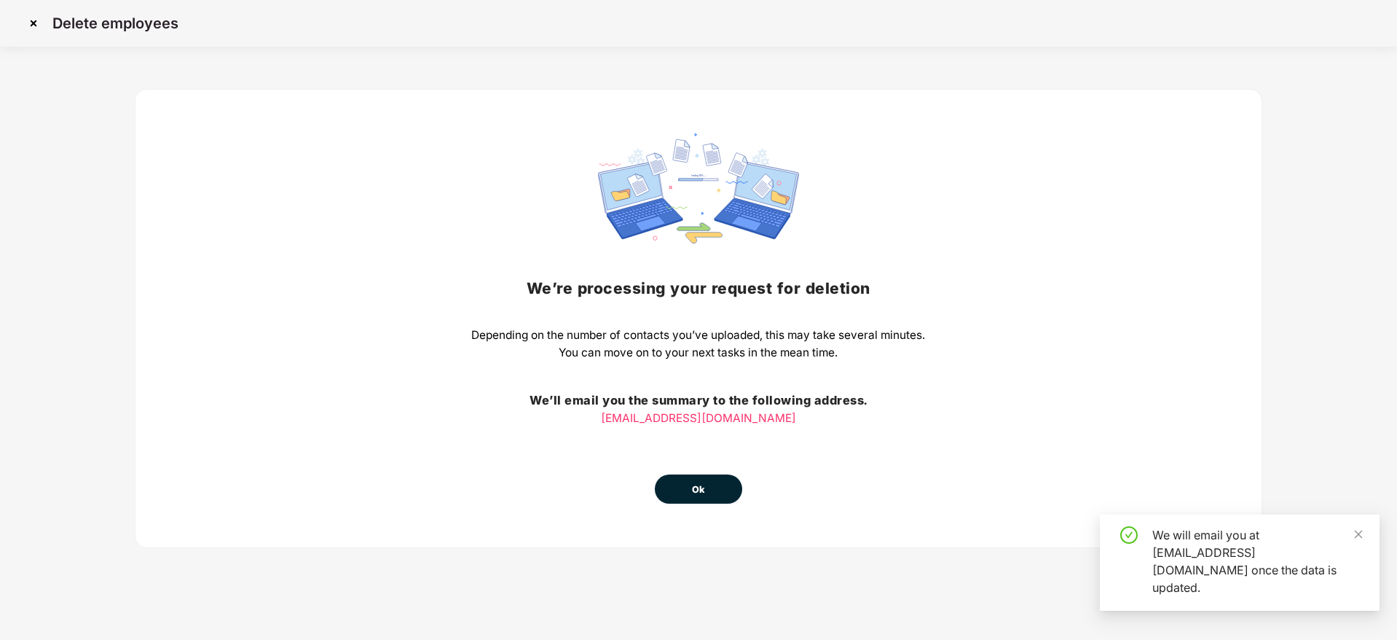
click at [707, 476] on button "Ok" at bounding box center [698, 488] width 87 height 29
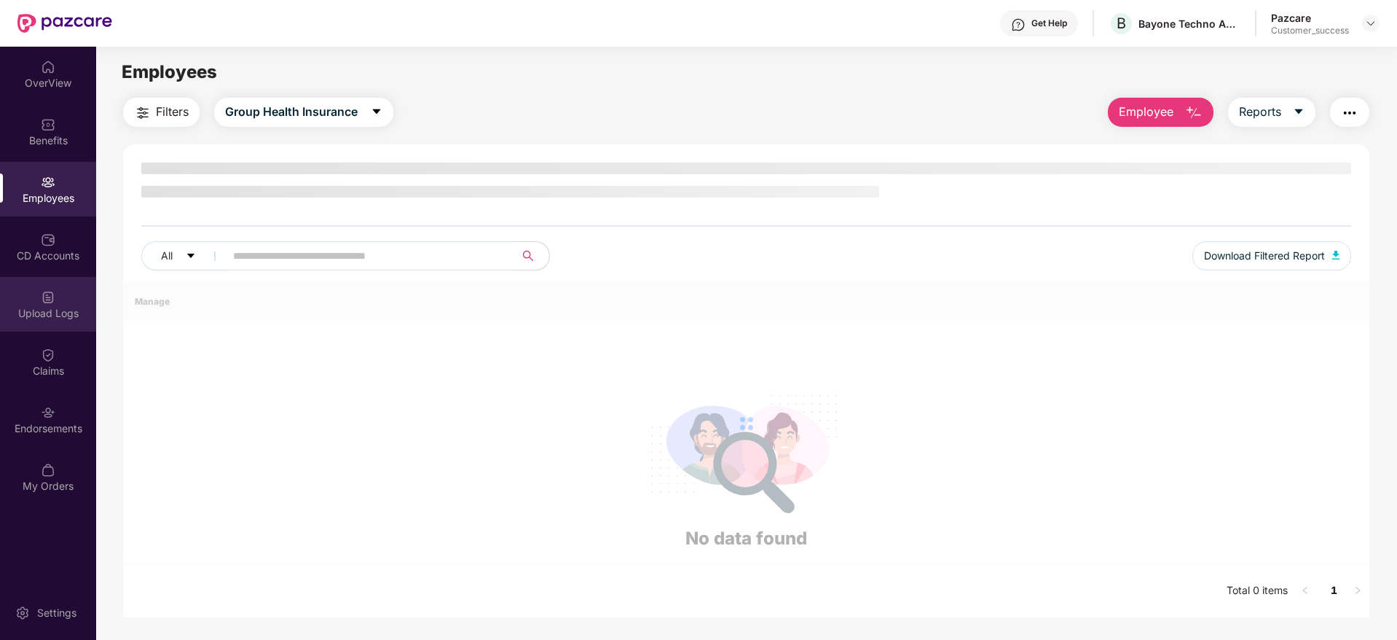
click at [55, 291] on img at bounding box center [48, 297] width 15 height 15
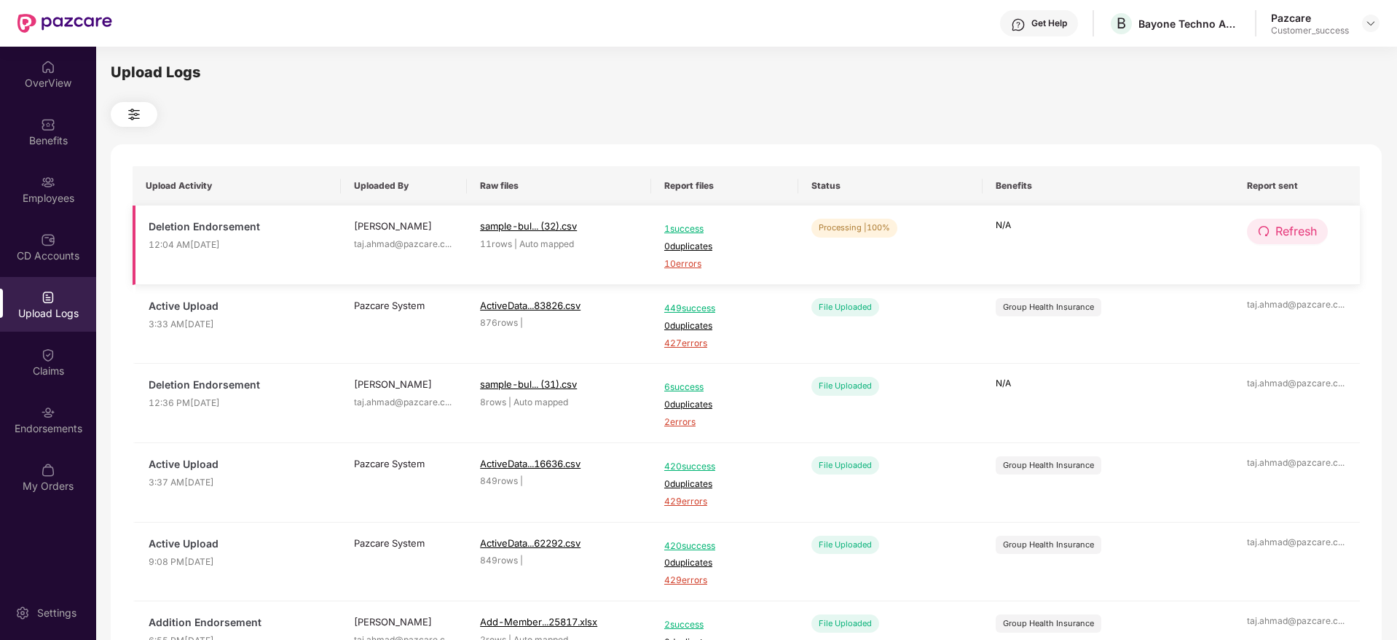
click at [1291, 228] on span "Refresh" at bounding box center [1296, 231] width 42 height 18
click at [685, 263] on span "10 errors" at bounding box center [724, 264] width 121 height 14
click at [55, 198] on div "Employees" at bounding box center [48, 198] width 96 height 15
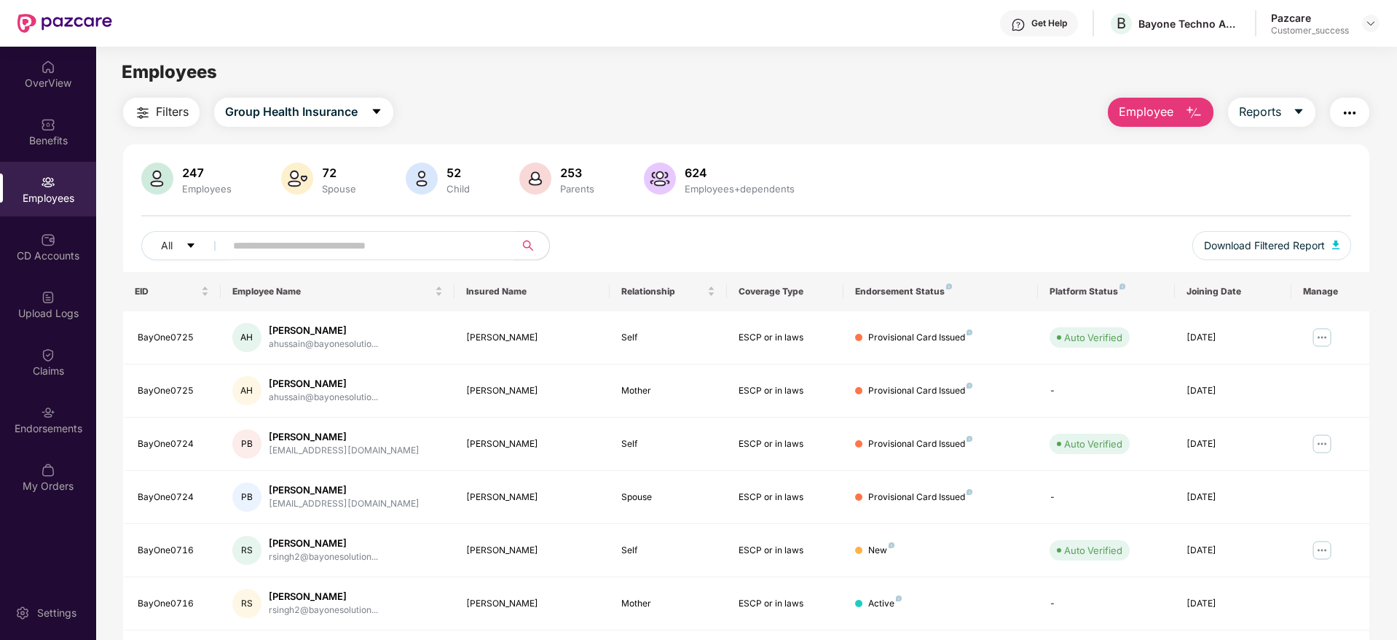
click at [270, 251] on input "text" at bounding box center [364, 246] width 262 height 22
paste input "**********"
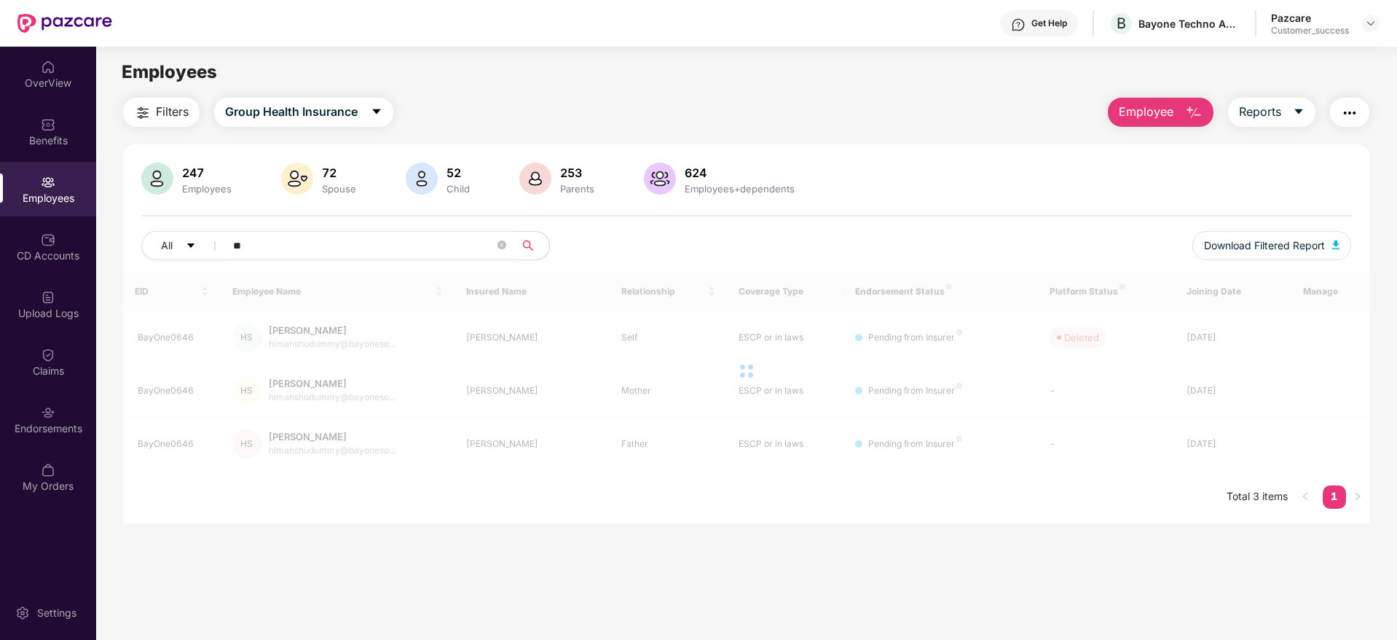
type input "*"
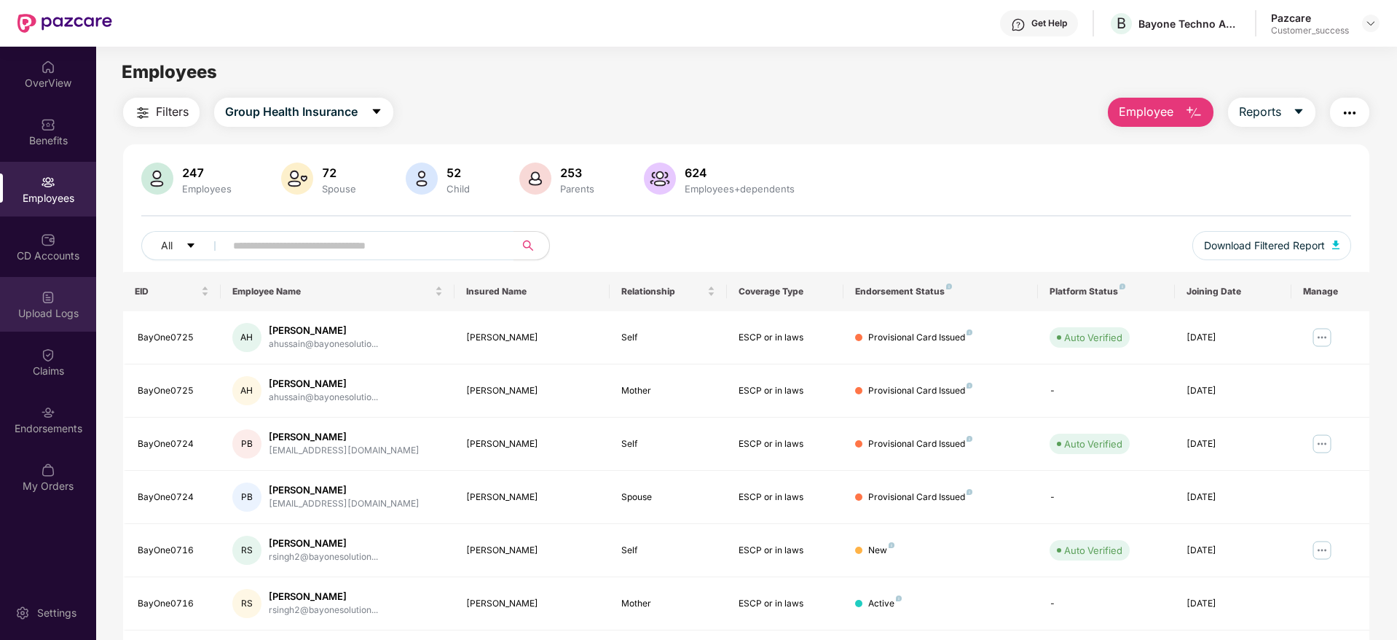
click at [44, 314] on div "Upload Logs" at bounding box center [48, 313] width 96 height 15
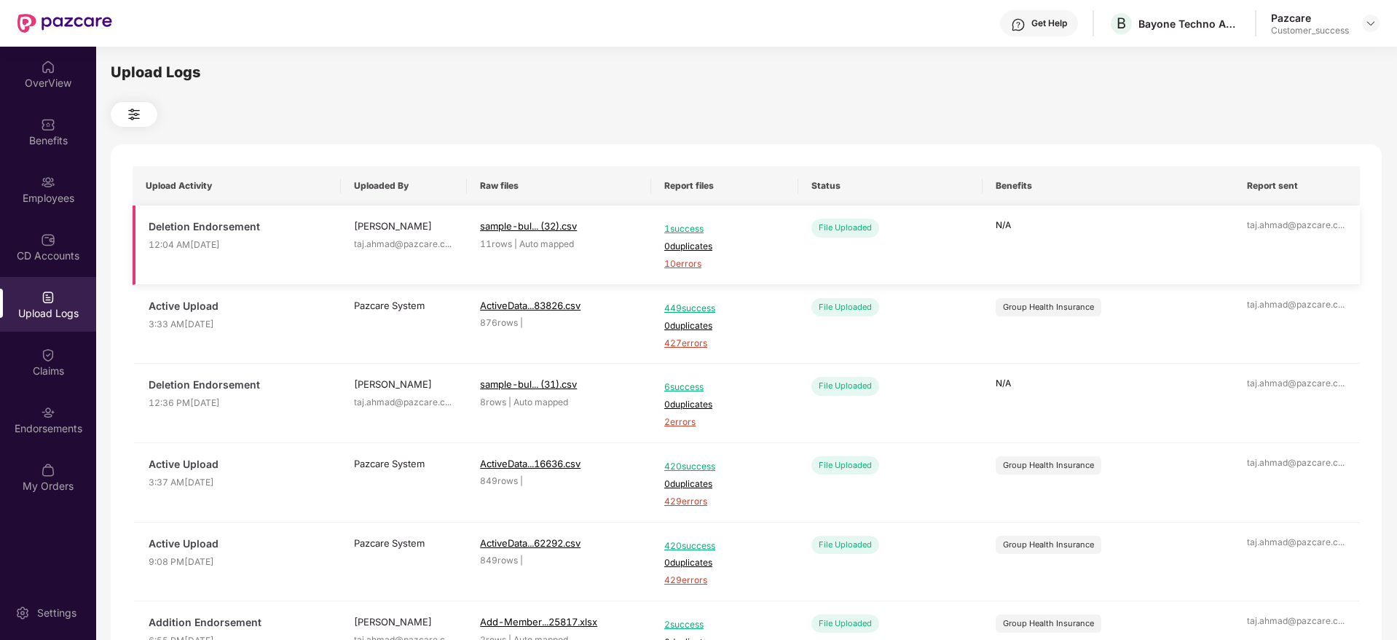
click at [672, 232] on span "1 success" at bounding box center [724, 229] width 121 height 14
click at [56, 185] on div "Employees" at bounding box center [48, 189] width 96 height 55
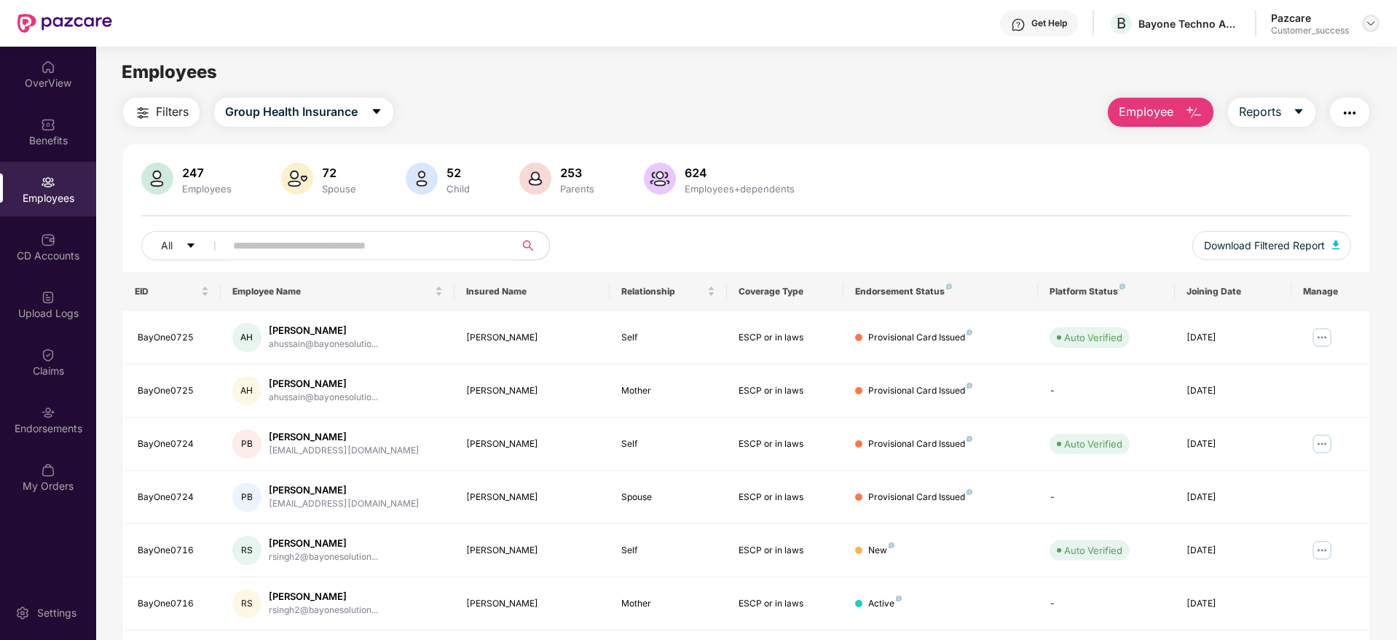
click at [1373, 20] on img at bounding box center [1371, 23] width 12 height 12
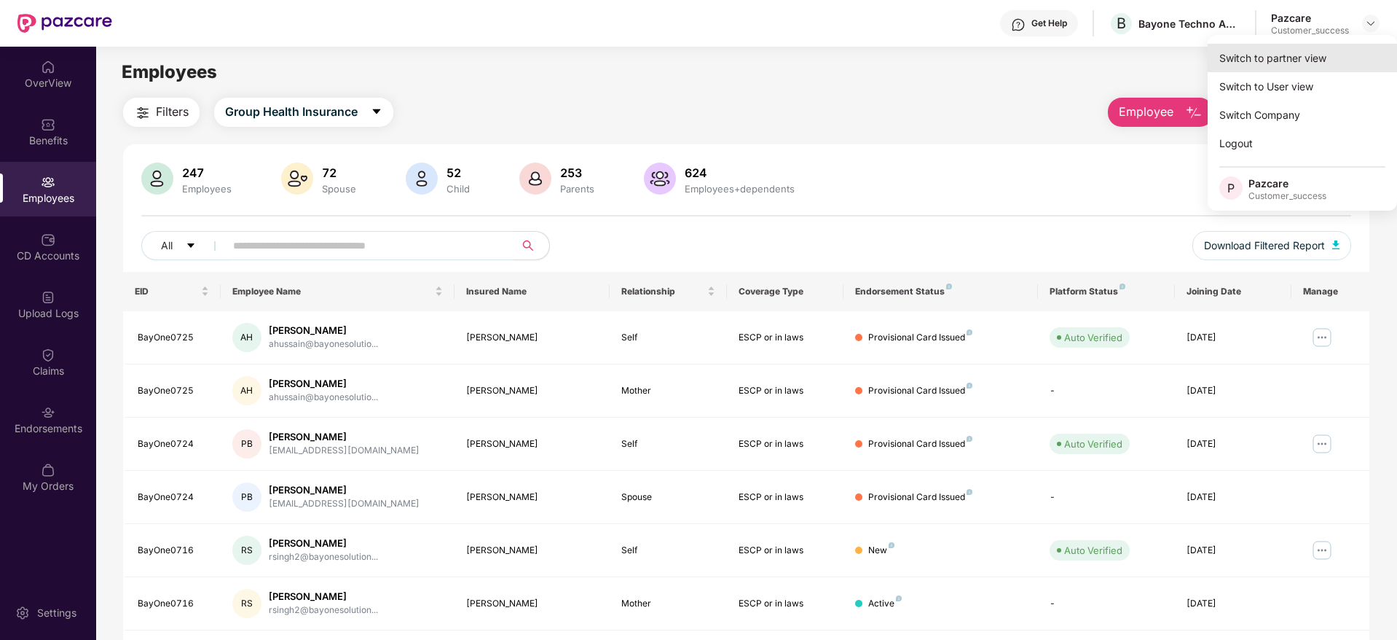
click at [1283, 58] on div "Switch to partner view" at bounding box center [1302, 58] width 189 height 28
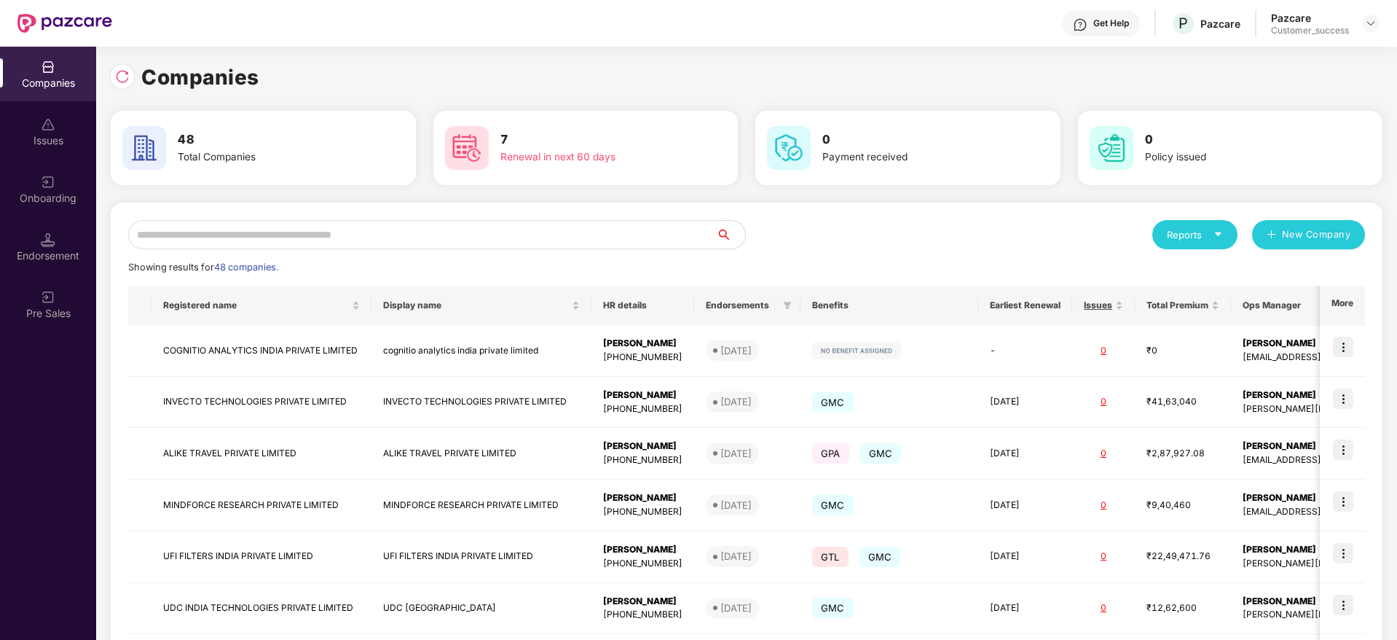
click at [307, 241] on input "text" at bounding box center [422, 234] width 588 height 29
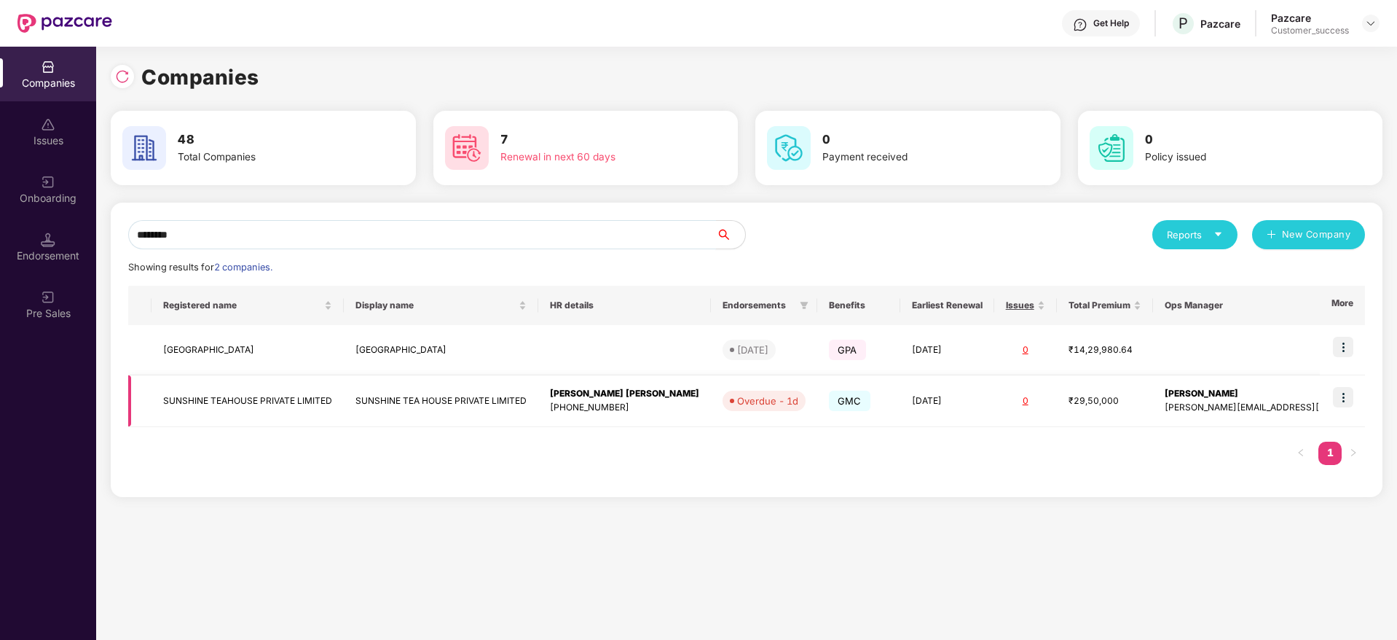
type input "********"
click at [290, 406] on td "SUNSHINE TEAHOUSE PRIVATE LIMITED" at bounding box center [248, 401] width 192 height 52
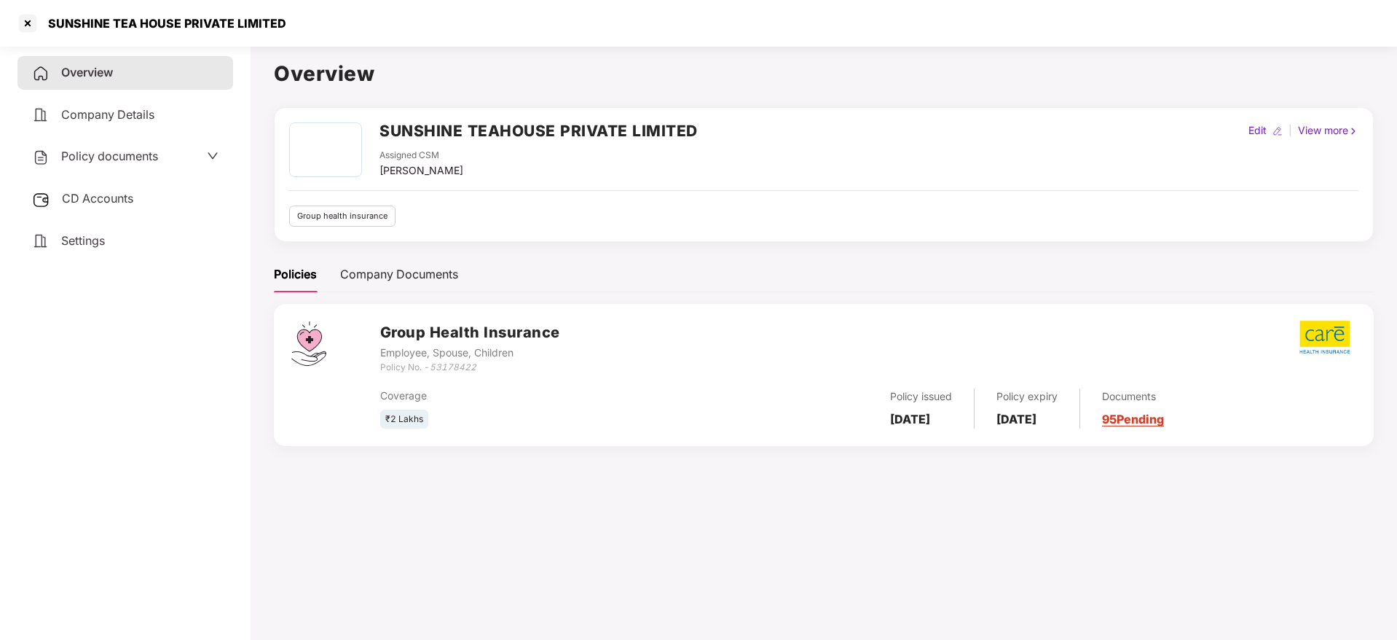
click at [1160, 415] on link "95 Pending" at bounding box center [1133, 419] width 62 height 15
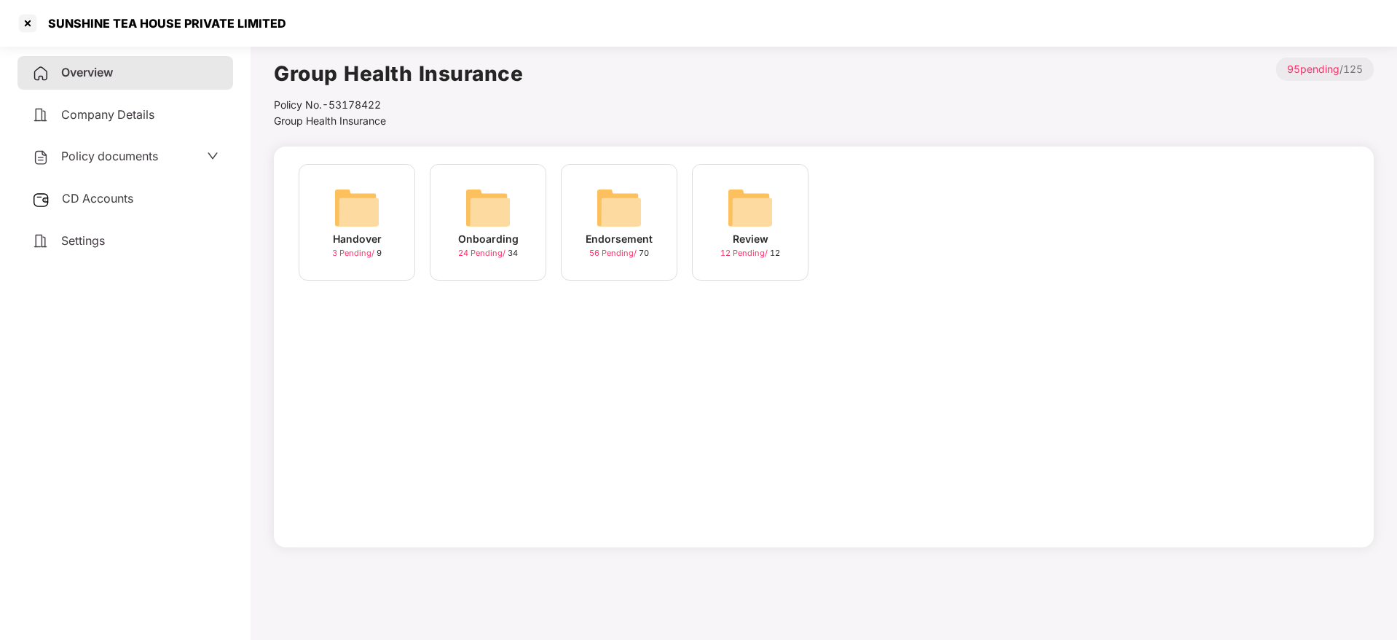
click at [500, 221] on img at bounding box center [488, 207] width 47 height 47
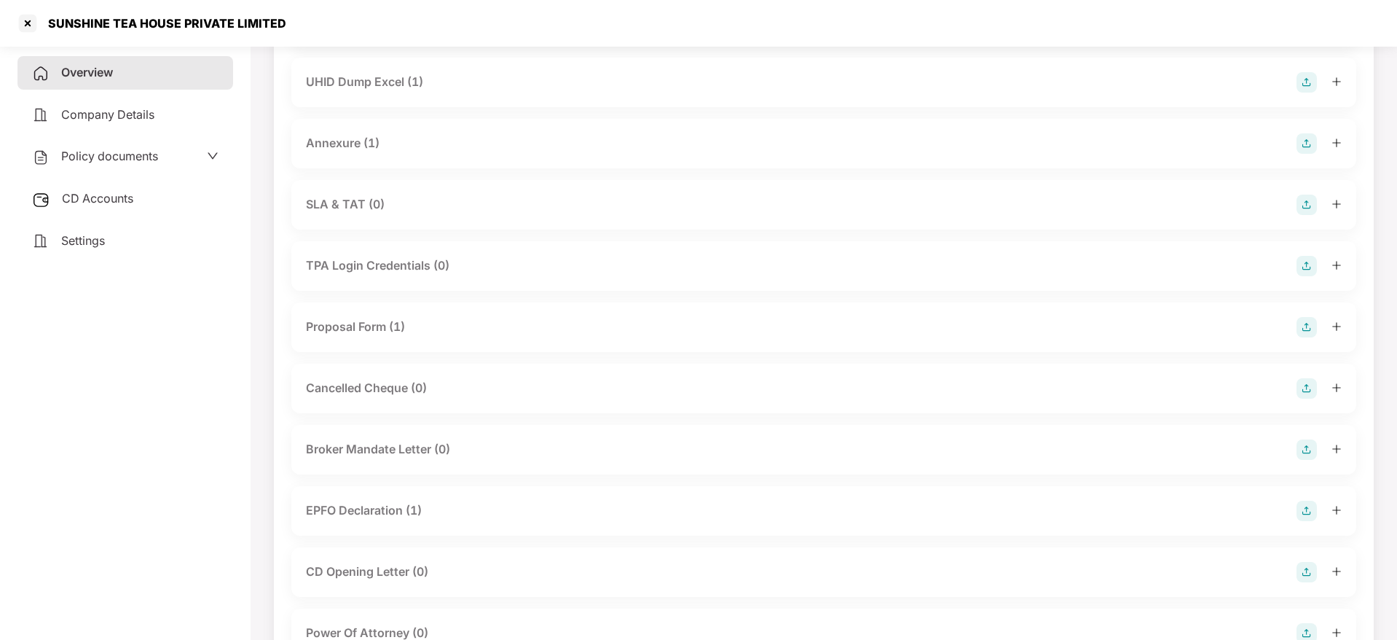
scroll to position [743, 0]
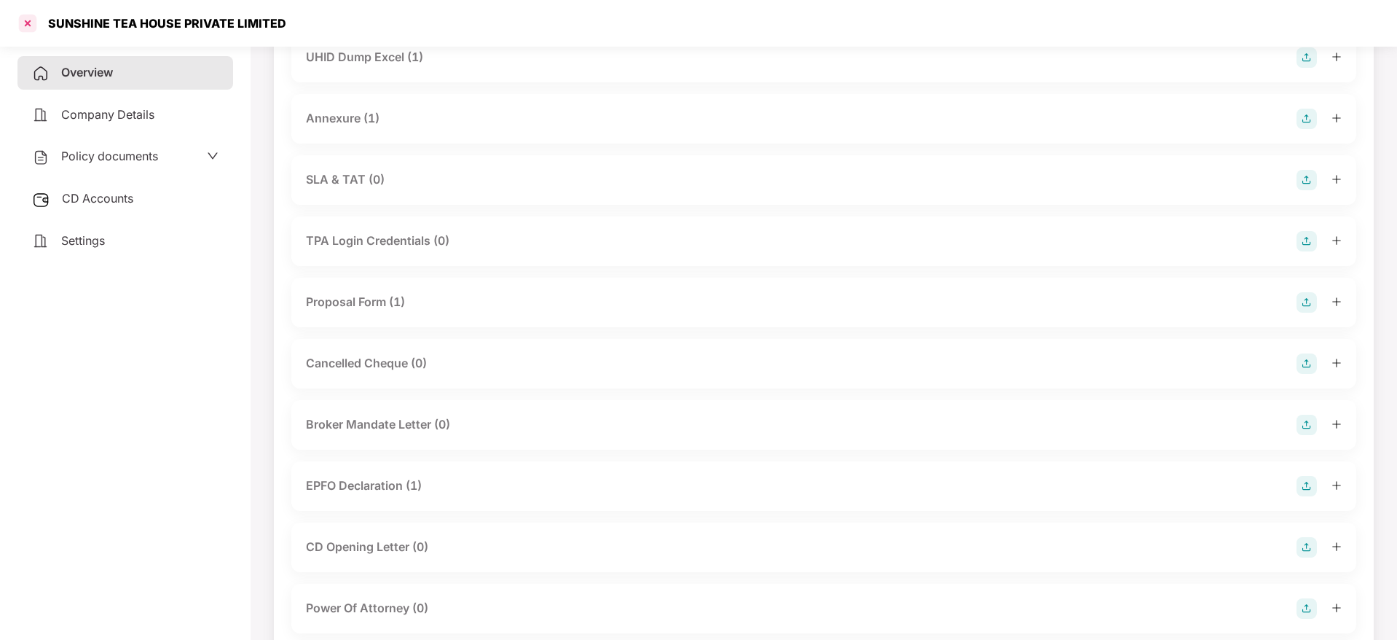
click at [33, 26] on div at bounding box center [27, 23] width 23 height 23
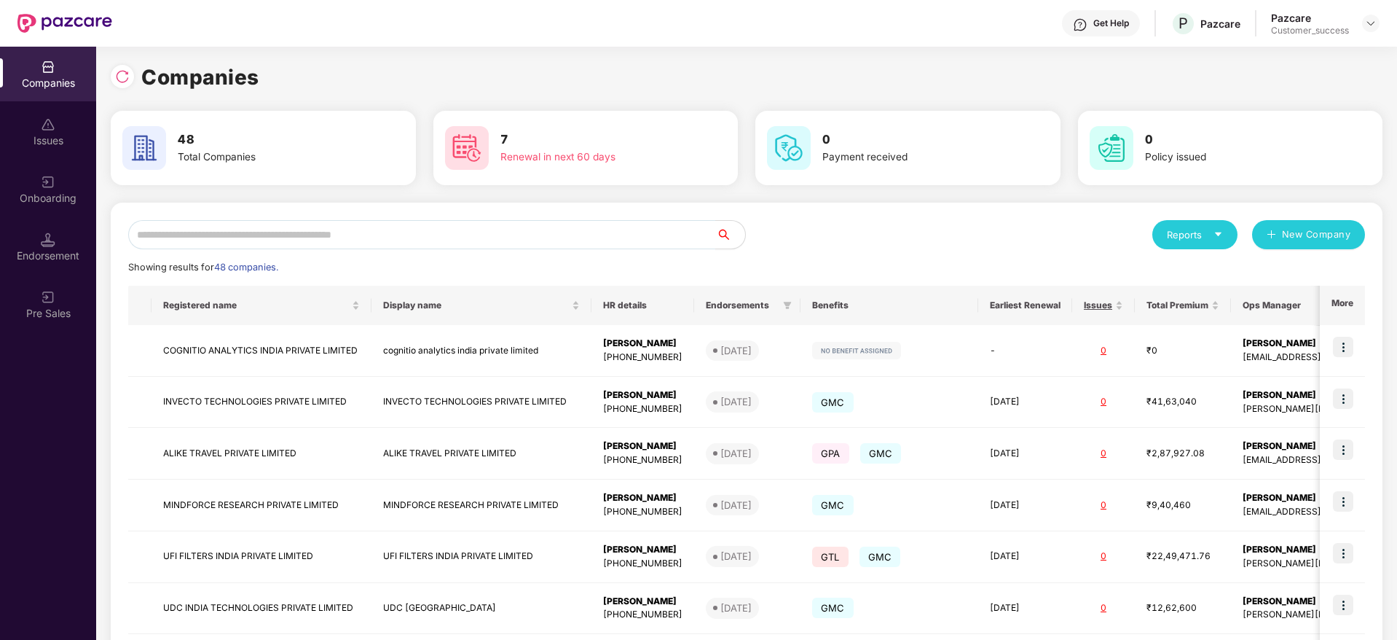
scroll to position [0, 0]
click at [280, 227] on input "text" at bounding box center [422, 234] width 588 height 29
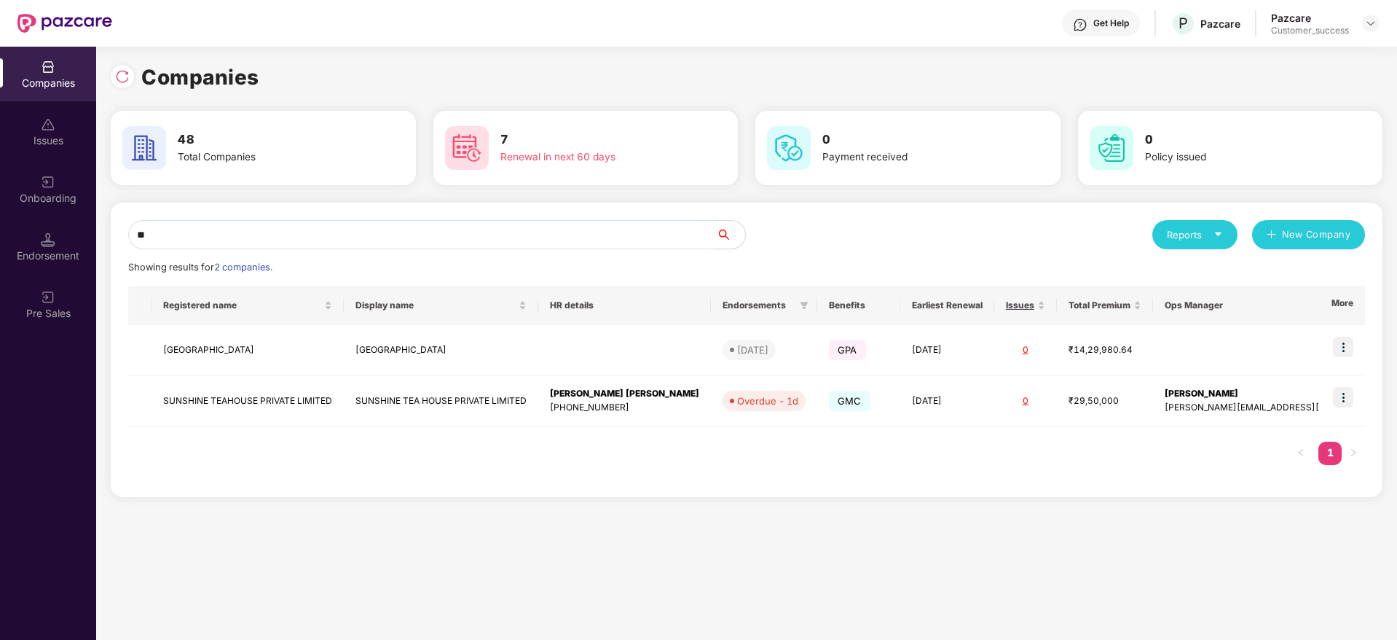
type input "*"
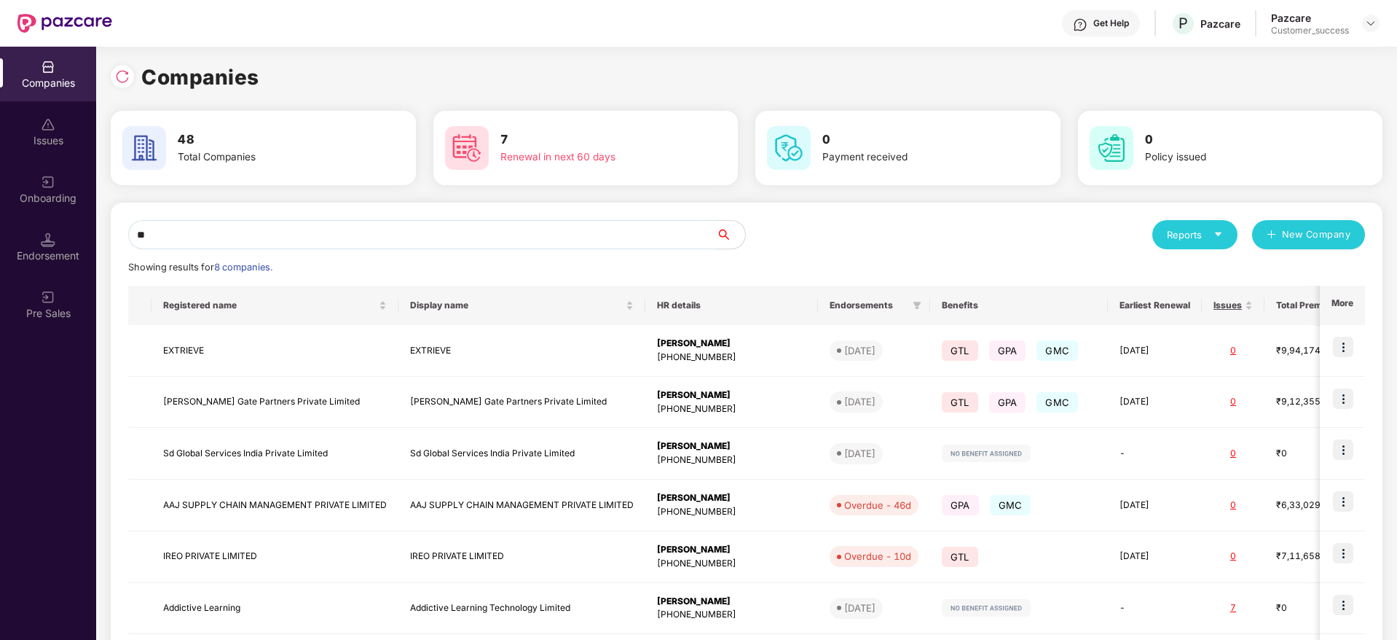
type input "*"
